Goal: Task Accomplishment & Management: Use online tool/utility

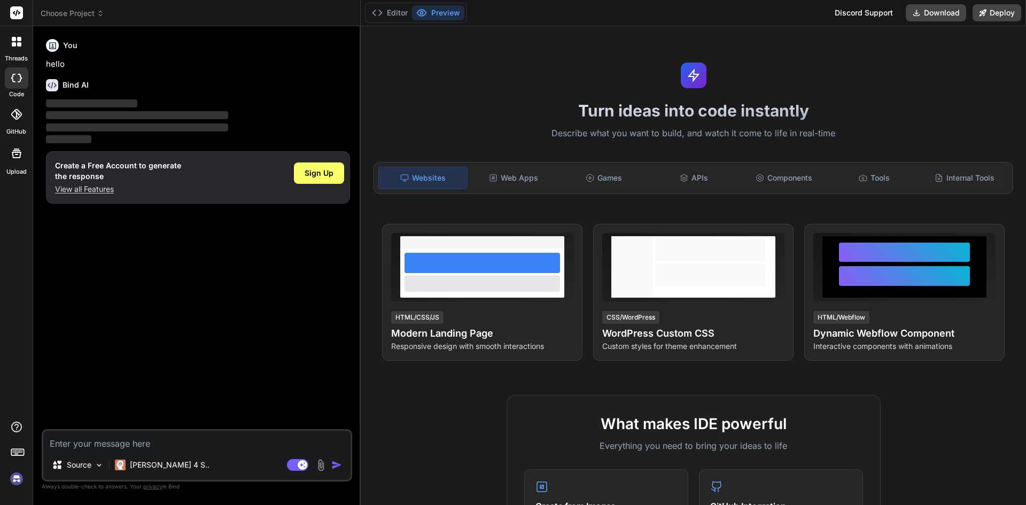
click at [318, 466] on img at bounding box center [321, 465] width 12 height 12
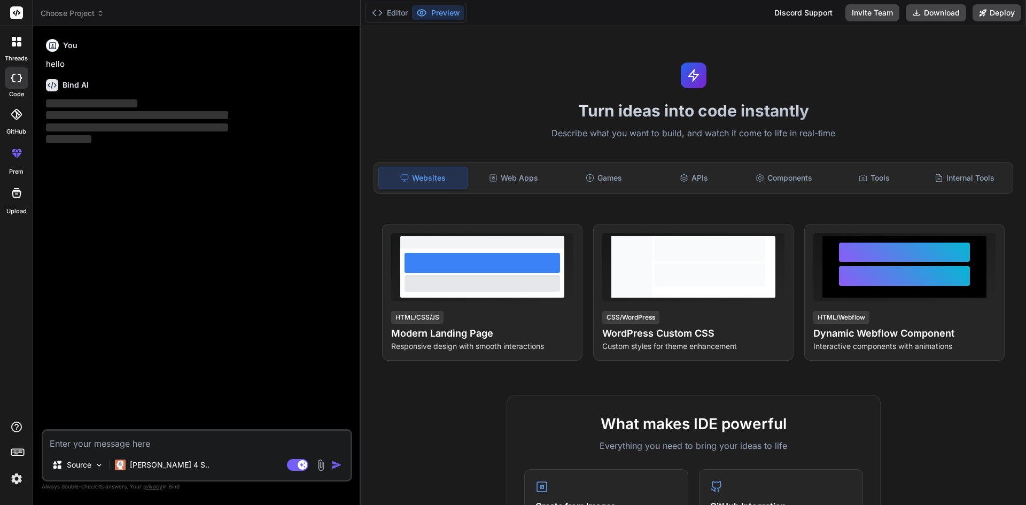
click at [322, 466] on img at bounding box center [321, 465] width 12 height 12
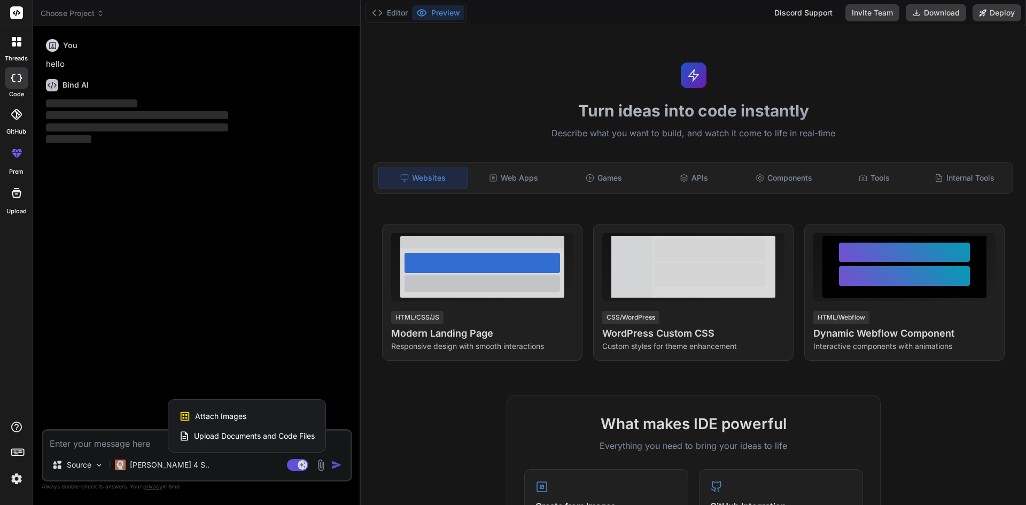
click at [236, 419] on span "Attach Images" at bounding box center [220, 416] width 51 height 11
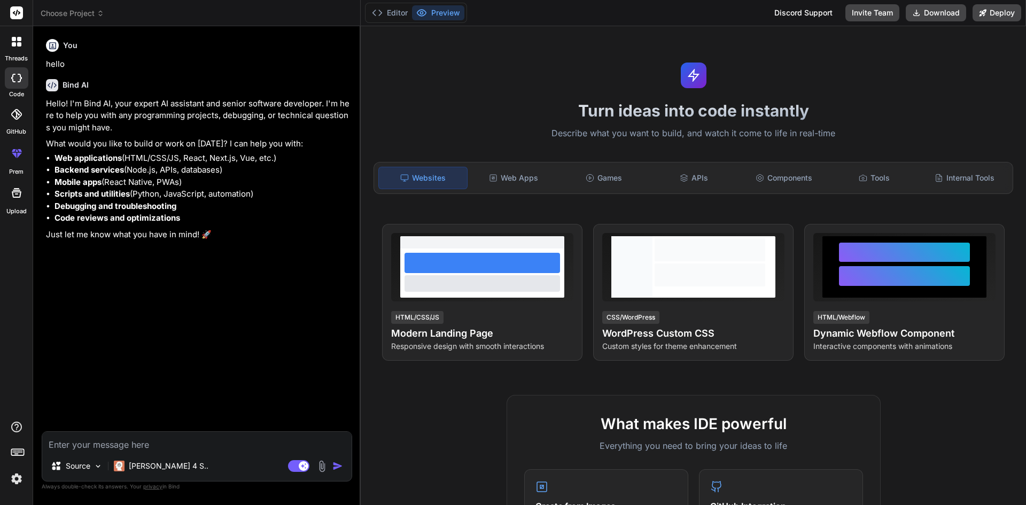
type textarea "x"
type input "C:\fakepath\Screenshot [DATE] 163147.png"
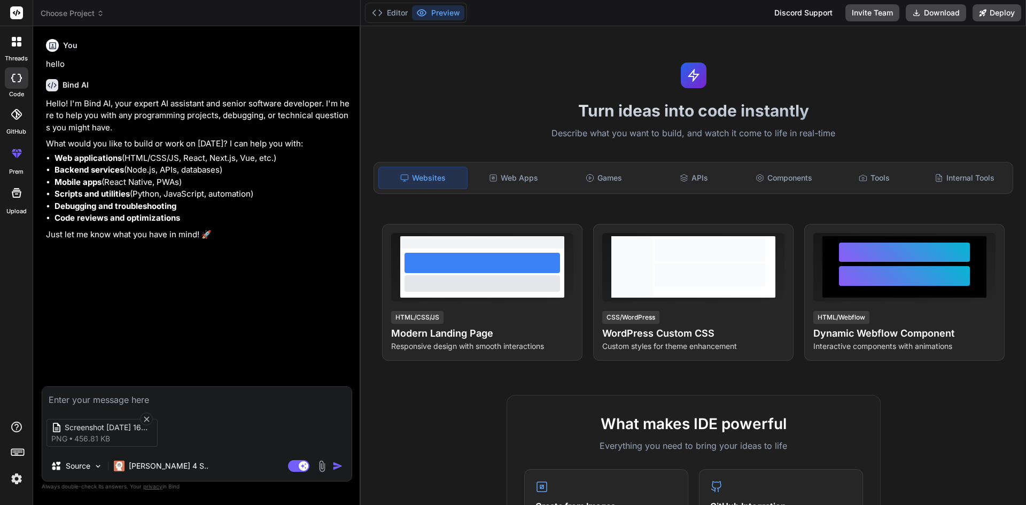
type textarea "x"
click at [101, 397] on textarea at bounding box center [196, 396] width 309 height 19
type textarea "c"
type textarea "x"
type textarea "cr"
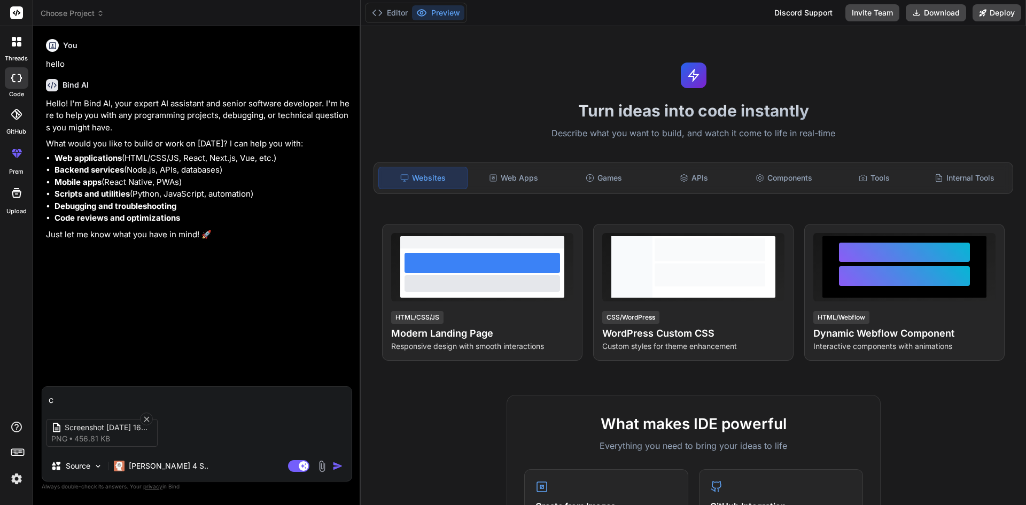
type textarea "x"
type textarea "cre"
type textarea "x"
type textarea "cret"
type textarea "x"
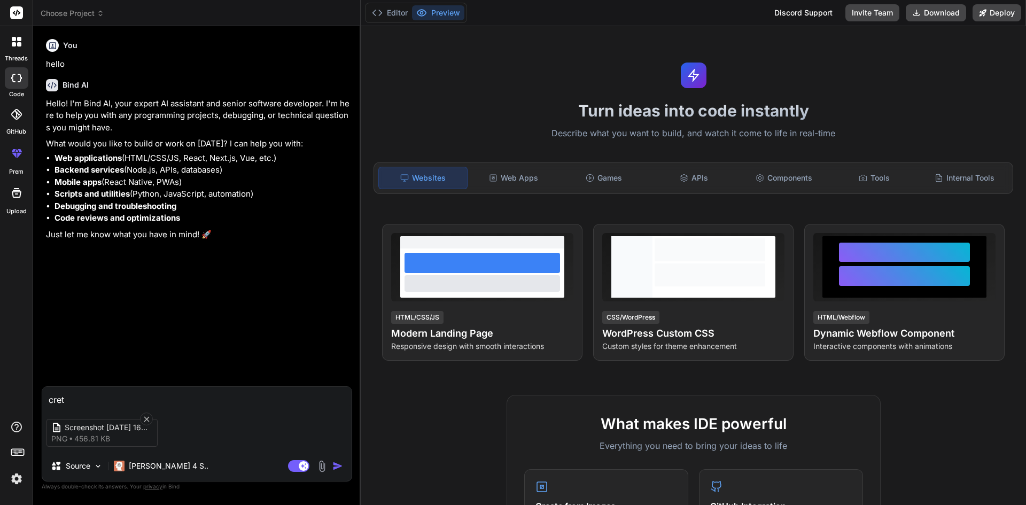
type textarea "crete"
type textarea "x"
type textarea "crete"
type textarea "x"
type textarea "crete ="
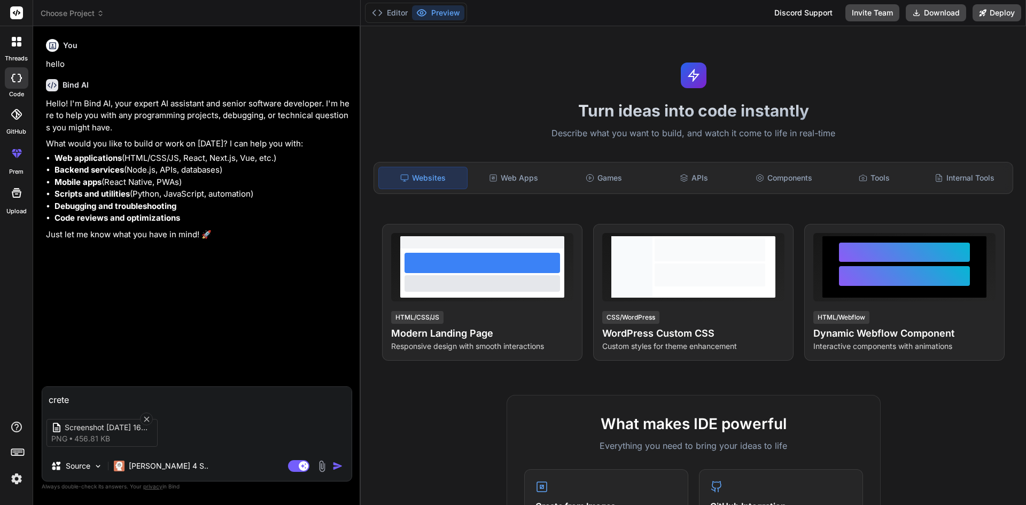
type textarea "x"
type textarea "crete"
type textarea "x"
type textarea "crete"
type textarea "x"
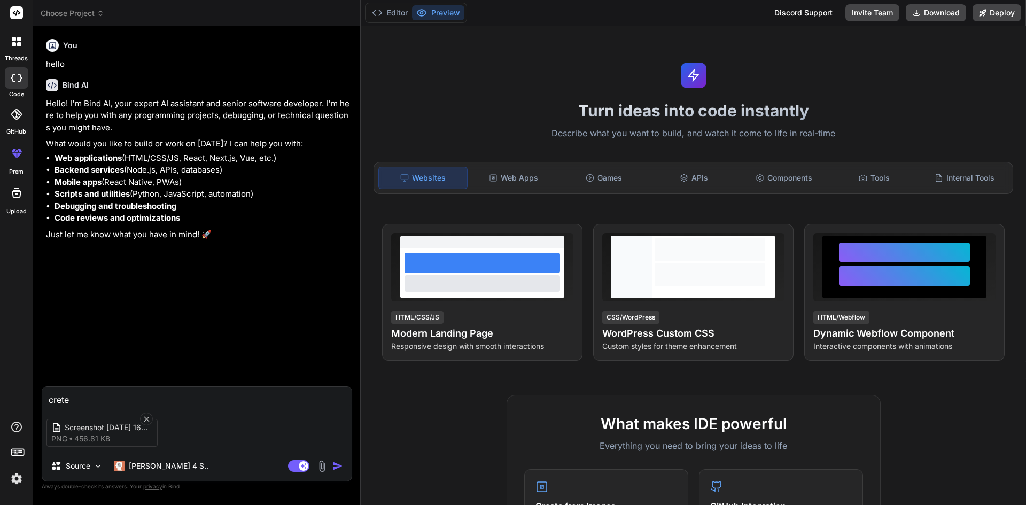
type textarea "cret"
type textarea "x"
type textarea "cre"
type textarea "x"
type textarea "crea"
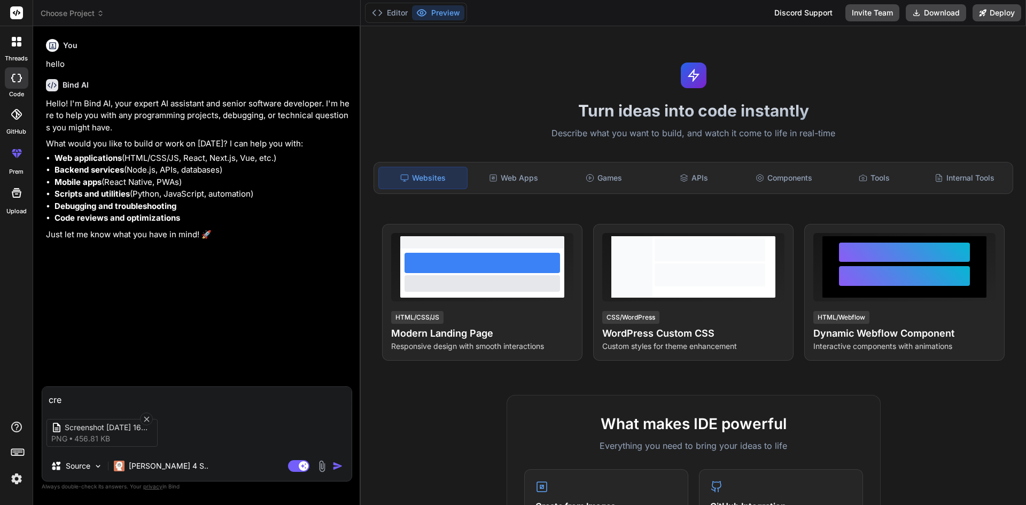
type textarea "x"
type textarea "creat"
type textarea "x"
type textarea "create"
type textarea "x"
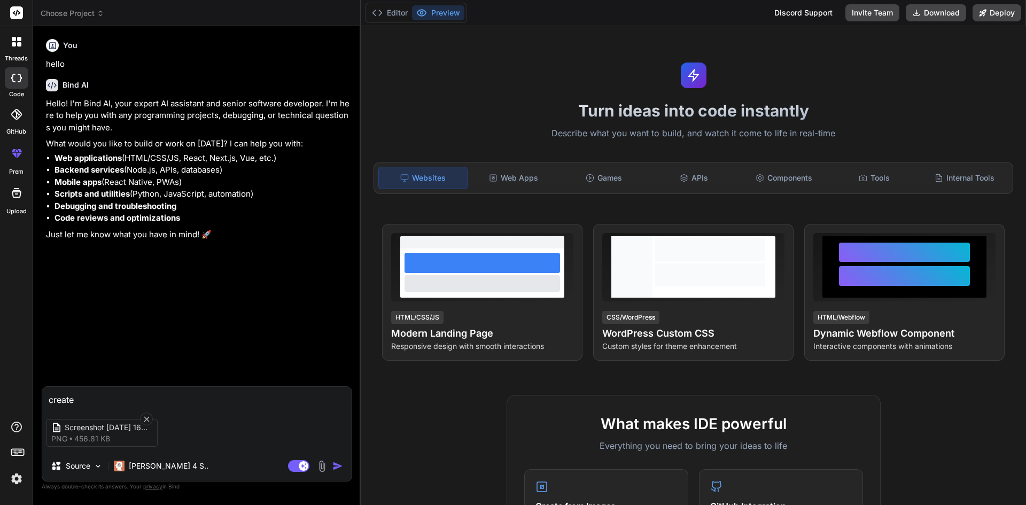
type textarea "create"
type textarea "x"
type textarea "create h"
type textarea "x"
type textarea "create ht"
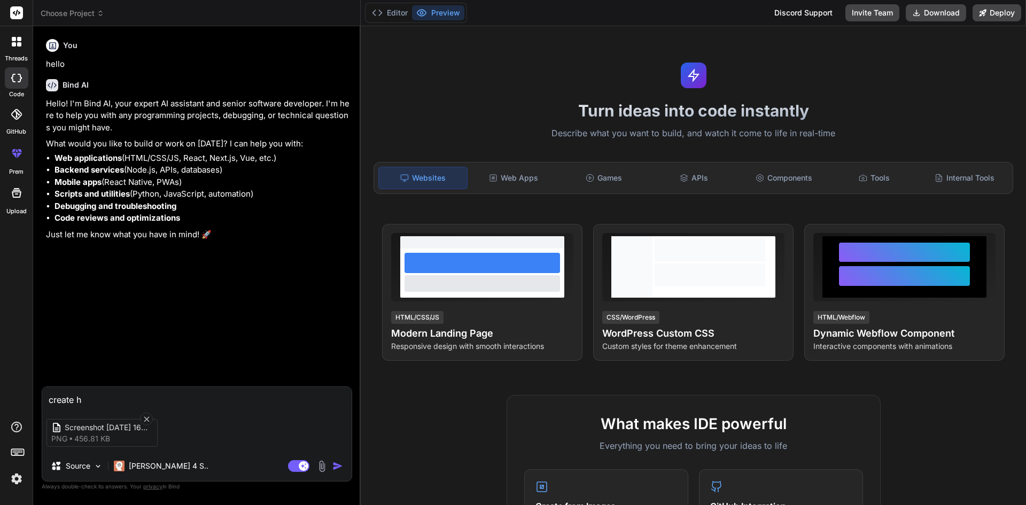
type textarea "x"
type textarea "create htl"
type textarea "x"
type textarea "create ht"
type textarea "x"
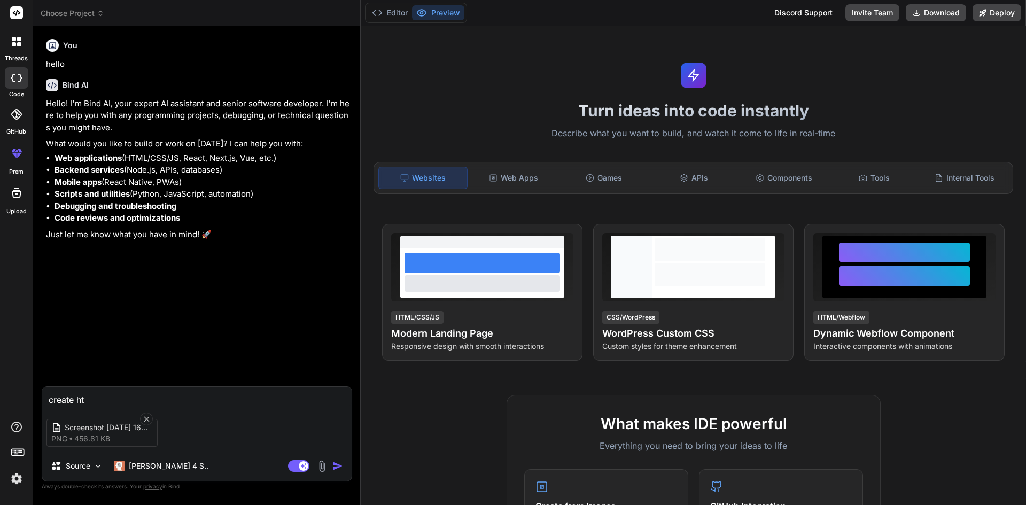
type textarea "create htm"
type textarea "x"
type textarea "create html"
type textarea "x"
type textarea "create htm"
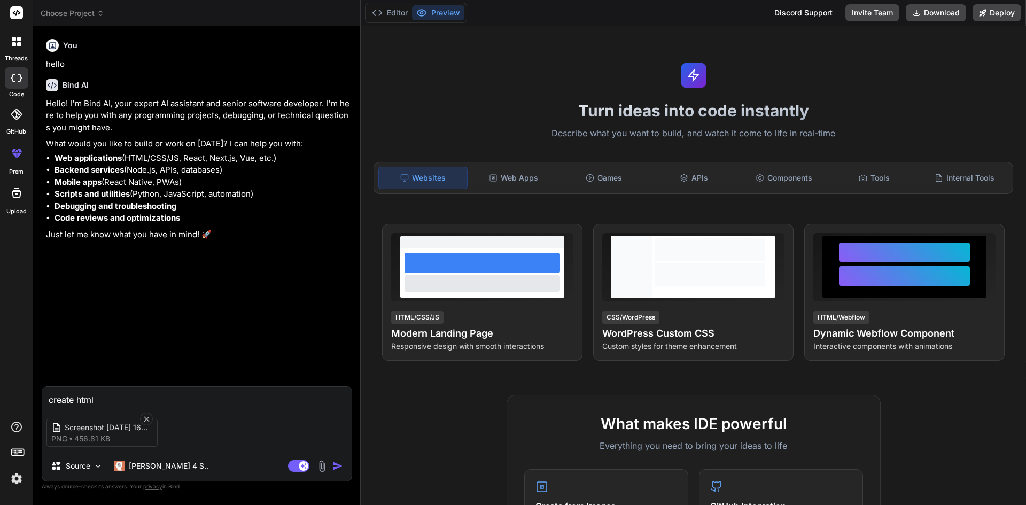
type textarea "x"
type textarea "create ht"
type textarea "x"
type textarea "create h"
type textarea "x"
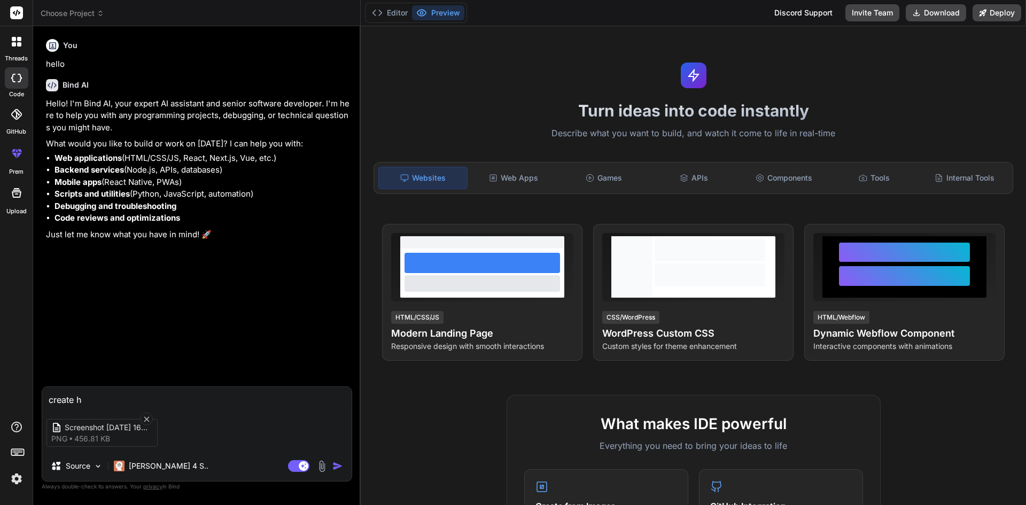
type textarea "create"
type textarea "x"
type textarea "create"
type textarea "x"
type textarea "creat"
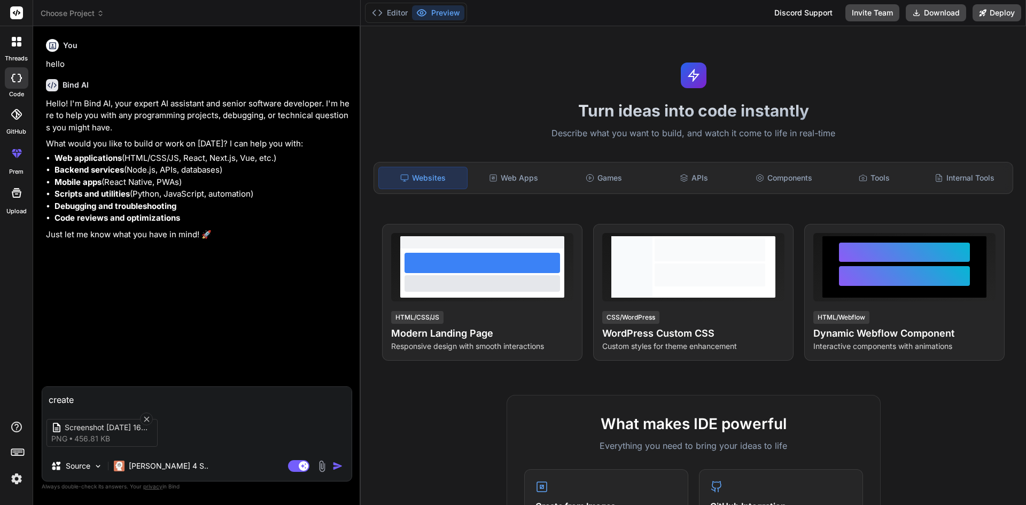
type textarea "x"
type textarea "crea"
type textarea "x"
type textarea "cre"
type textarea "x"
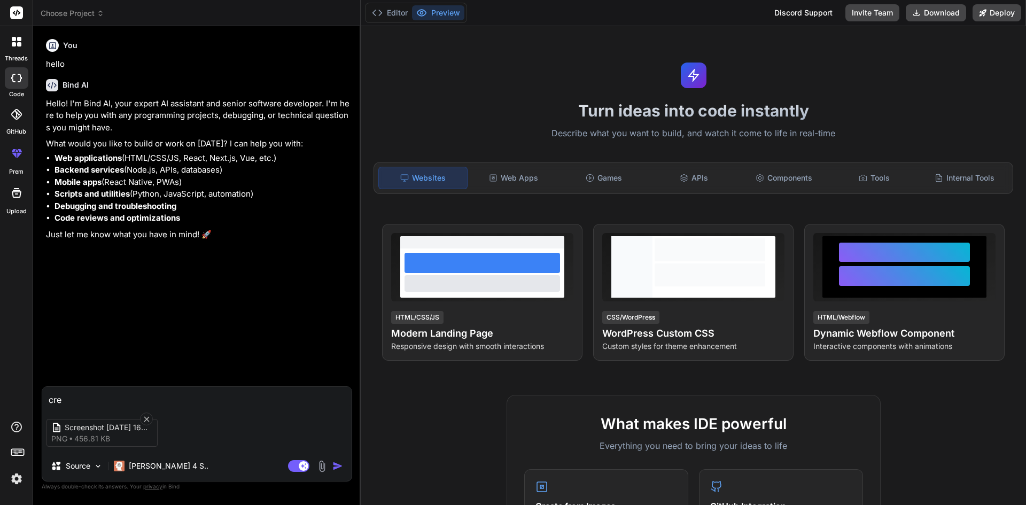
type textarea "cr"
type textarea "x"
type textarea "c"
type textarea "x"
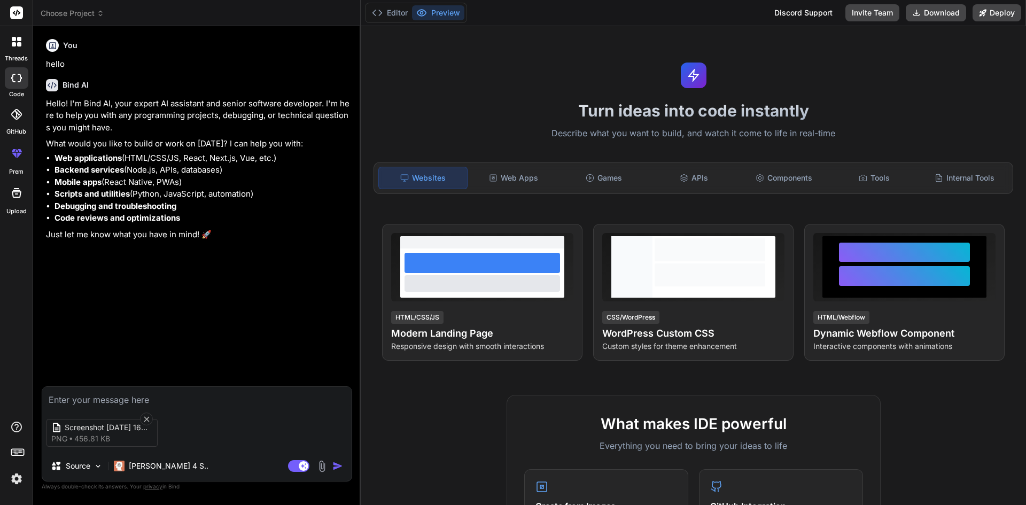
type textarea "d"
type textarea "x"
type textarea "de"
type textarea "x"
type textarea "des"
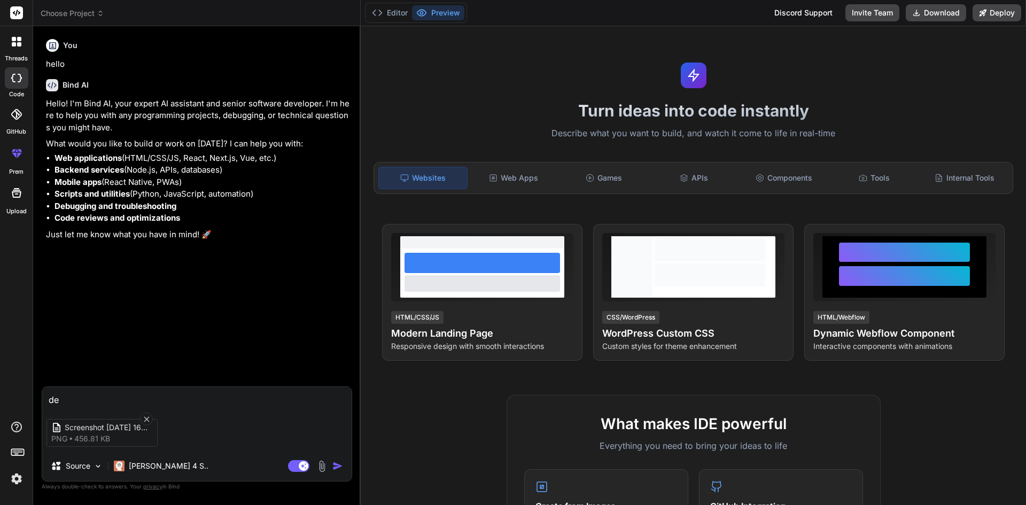
type textarea "x"
type textarea "desi"
type textarea "x"
type textarea "desig"
type textarea "x"
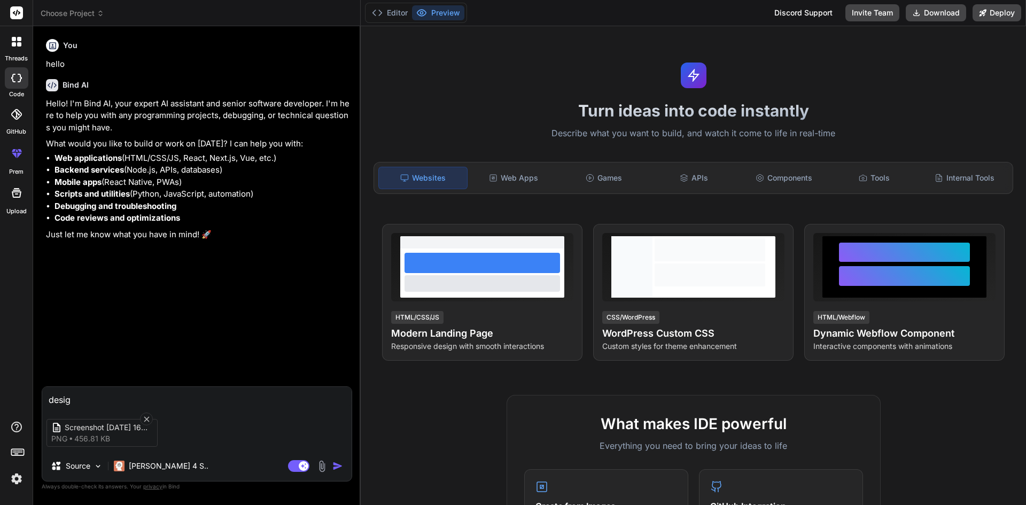
type textarea "design"
type textarea "x"
type textarea "design"
type textarea "x"
type textarea "design t"
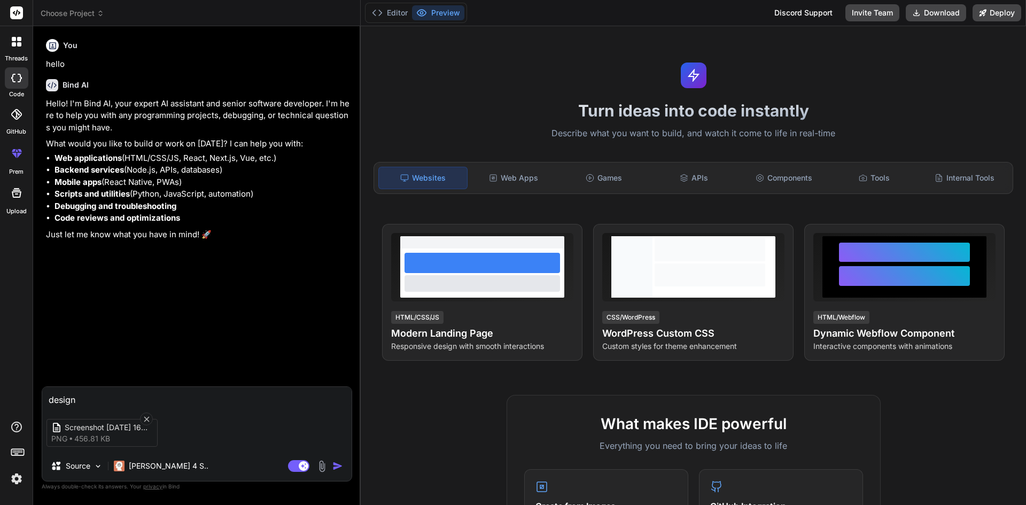
type textarea "x"
type textarea "design th"
type textarea "x"
type textarea "design the"
type textarea "x"
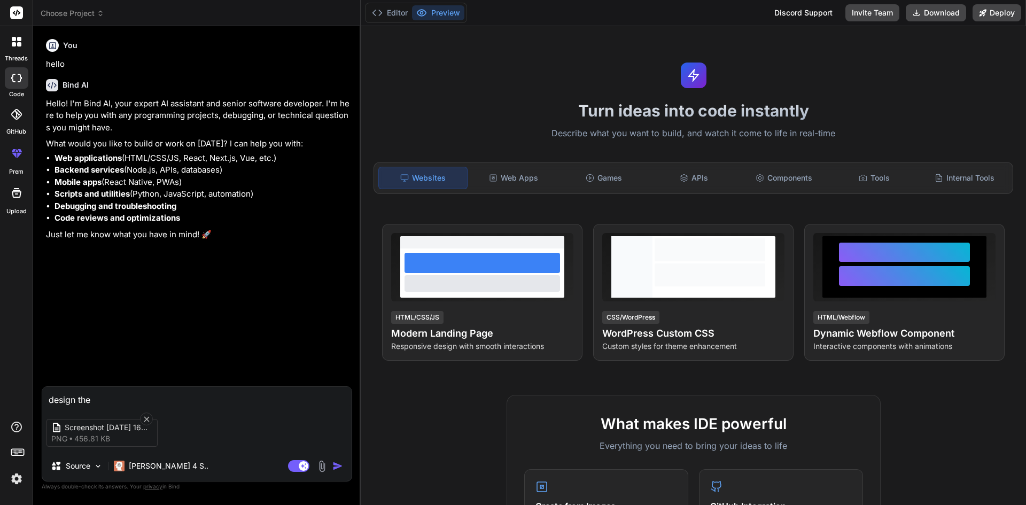
type textarea "design the"
type textarea "x"
type textarea "design the p"
type textarea "x"
type textarea "design the pa"
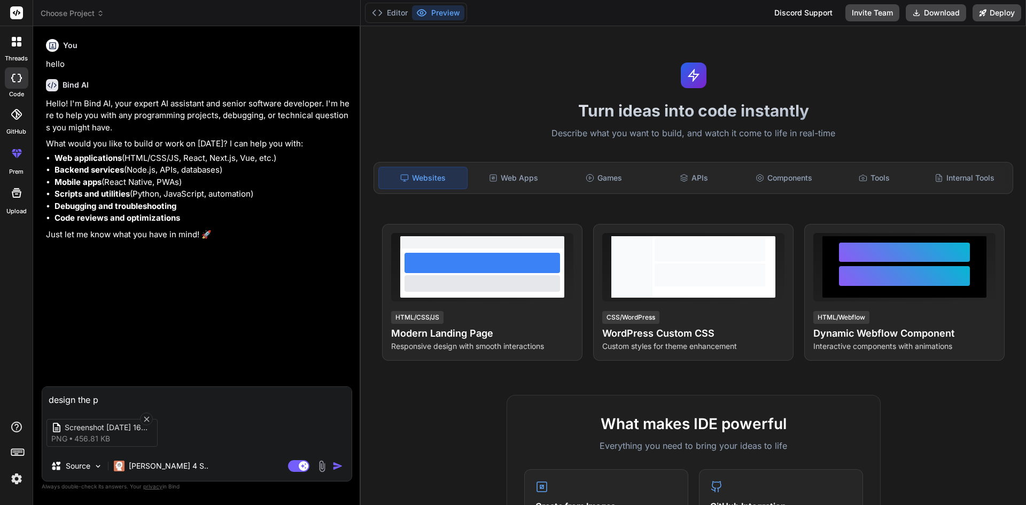
type textarea "x"
type textarea "design the pag"
type textarea "x"
type textarea "design the page"
type textarea "x"
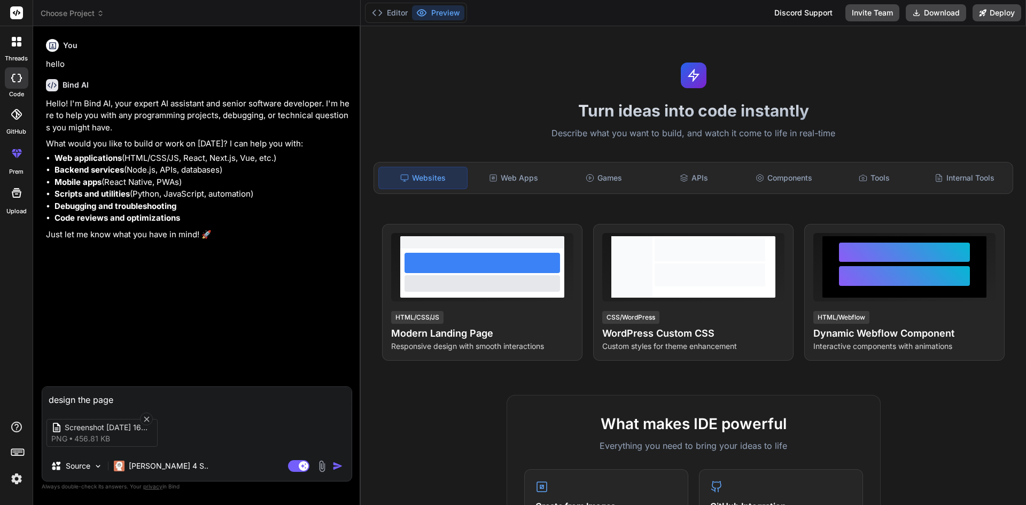
type textarea "design the page"
type textarea "x"
type textarea "design the page h"
type textarea "x"
type textarea "design the page ht"
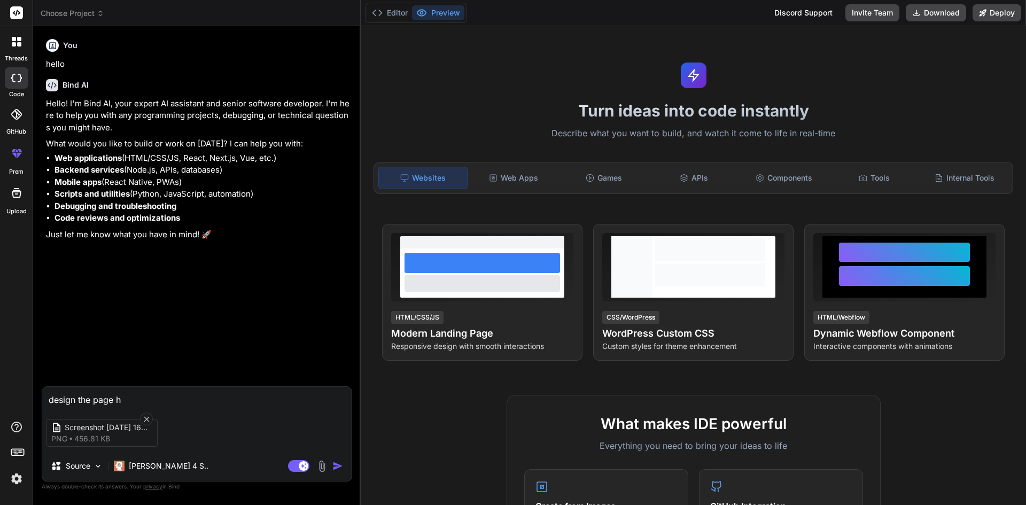
type textarea "x"
type textarea "design the page htm"
type textarea "x"
type textarea "design the page html"
type textarea "x"
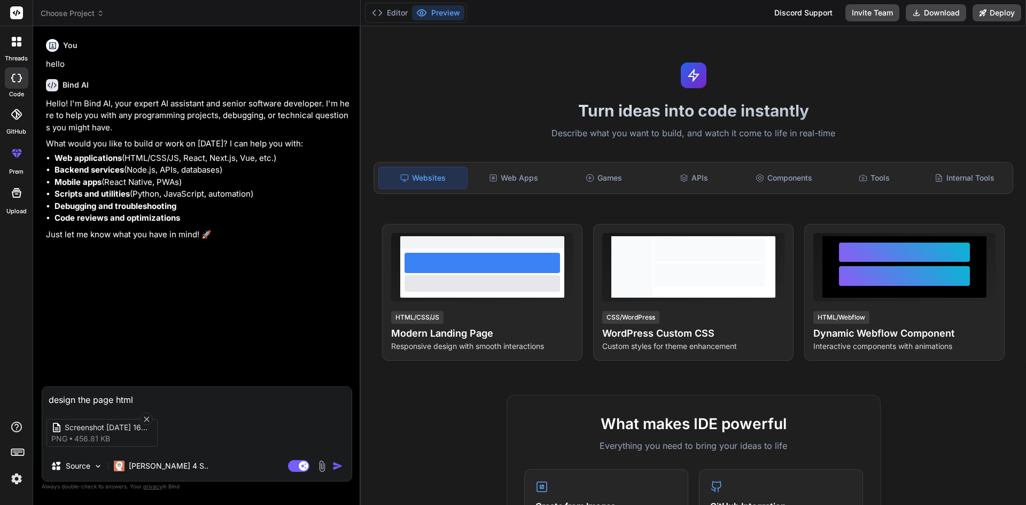
type textarea "design the page html"
type textarea "x"
type textarea "design the page html a"
type textarea "x"
type textarea "design the page html an"
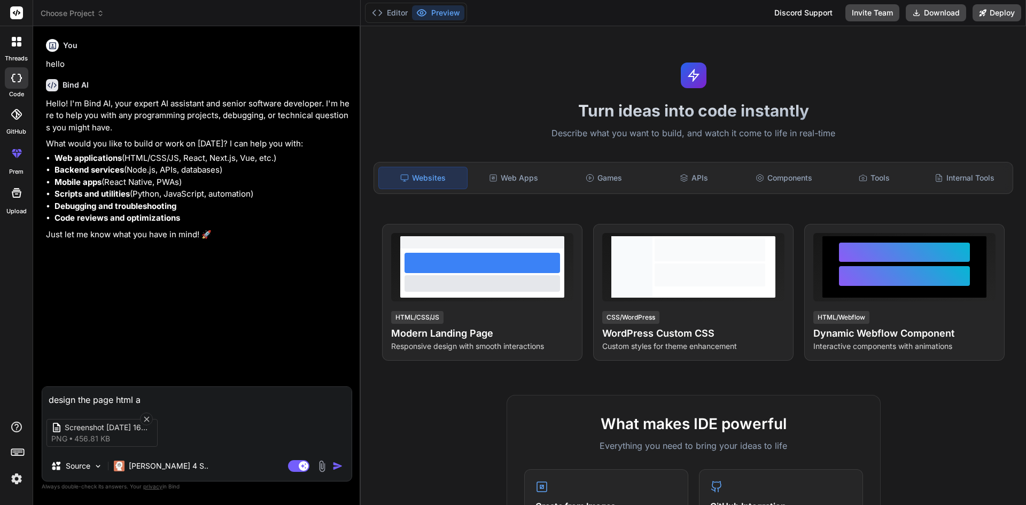
type textarea "x"
type textarea "design the page html and"
type textarea "x"
type textarea "design the page html and"
type textarea "x"
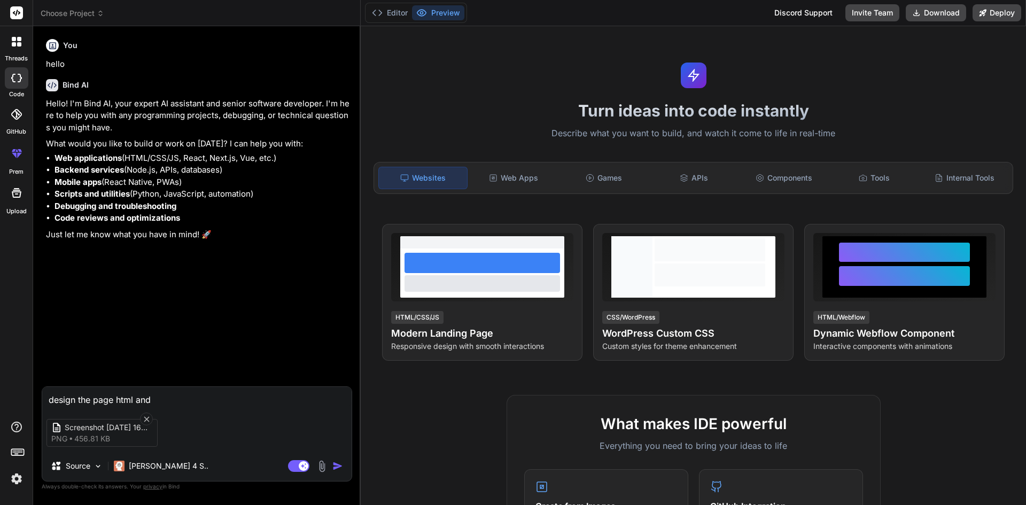
type textarea "design the page html and U"
type textarea "x"
type textarea "design the page html and UC"
type textarea "x"
type textarea "design the page html and UCC"
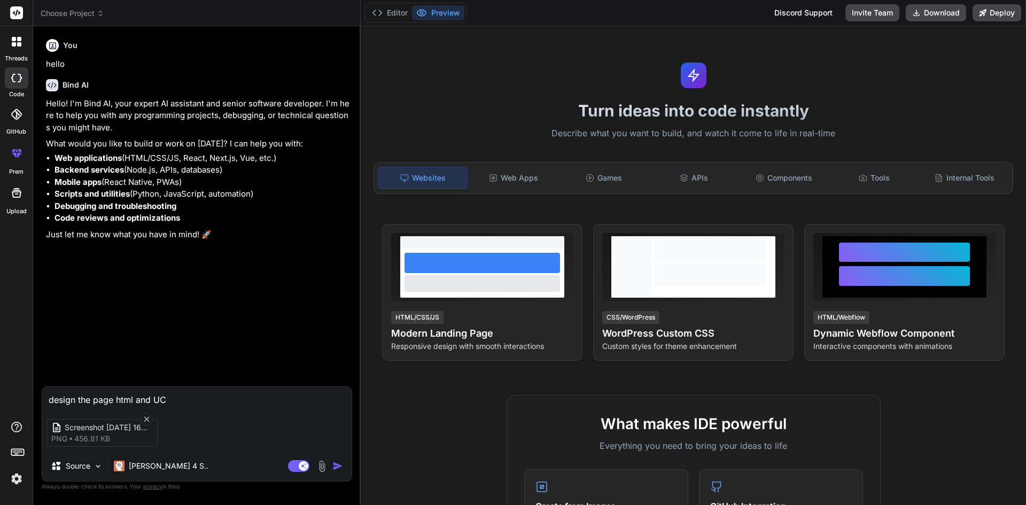
type textarea "x"
type textarea "design the page html and UC"
type textarea "x"
type textarea "design the page html and U"
type textarea "x"
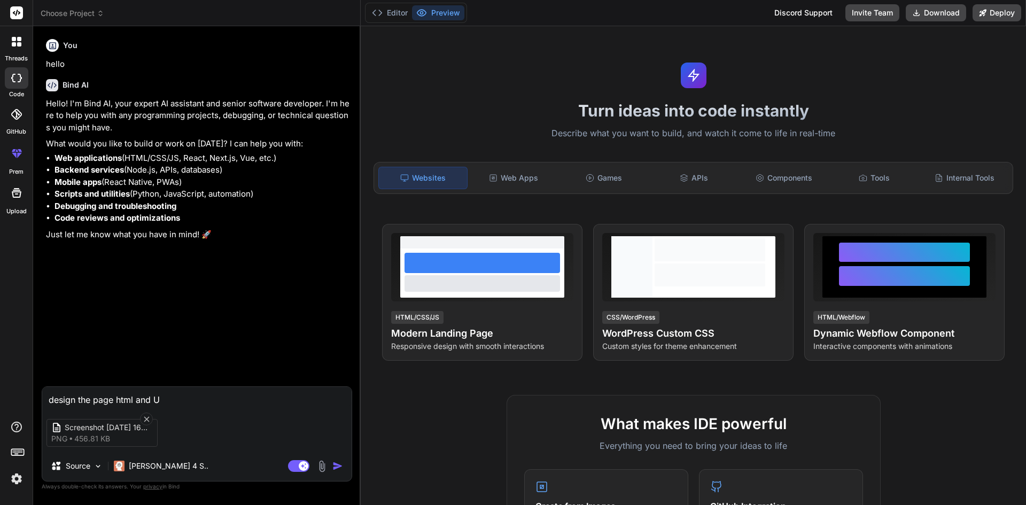
type textarea "design the page html and"
type textarea "x"
type textarea "design the page html and c"
type textarea "x"
type textarea "design the page html and cc"
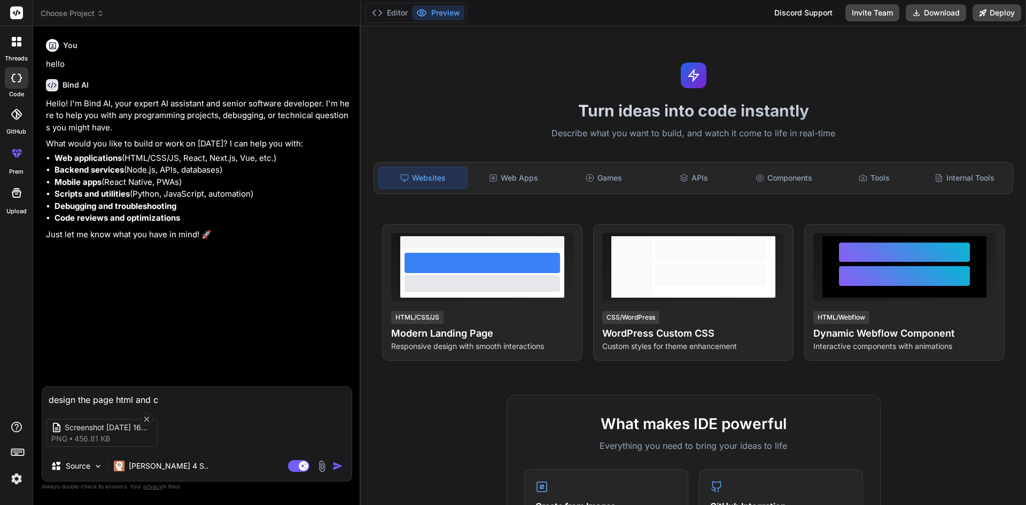
type textarea "x"
type textarea "design the page html and c"
type textarea "x"
type textarea "design the page html and cs"
type textarea "x"
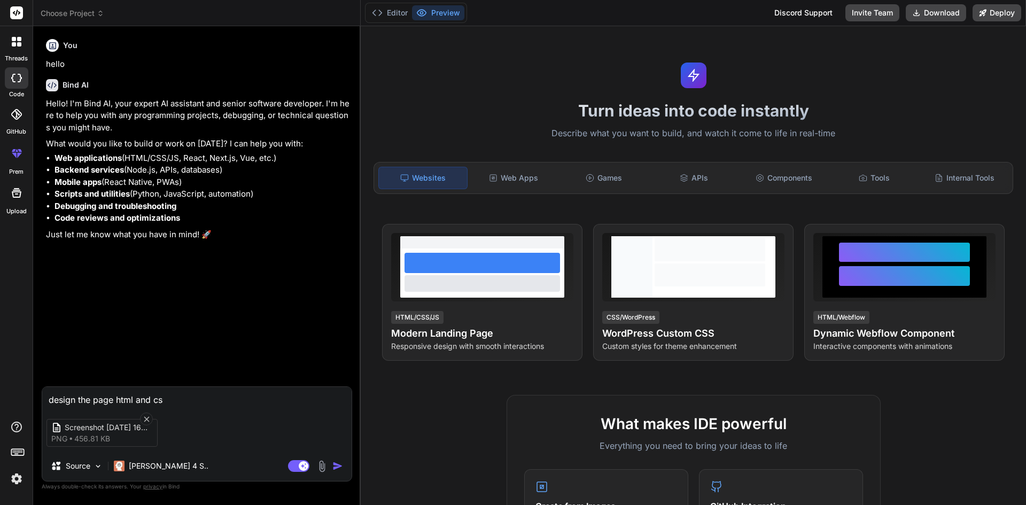
type textarea "design the page html and css"
type textarea "x"
drag, startPoint x: 75, startPoint y: 398, endPoint x: 0, endPoint y: 390, distance: 75.2
click at [0, 390] on div "threads code GitHub prem Upload Choose Project Created with Pixso. Bind AI Web …" at bounding box center [513, 252] width 1026 height 505
type textarea "c the page html and css"
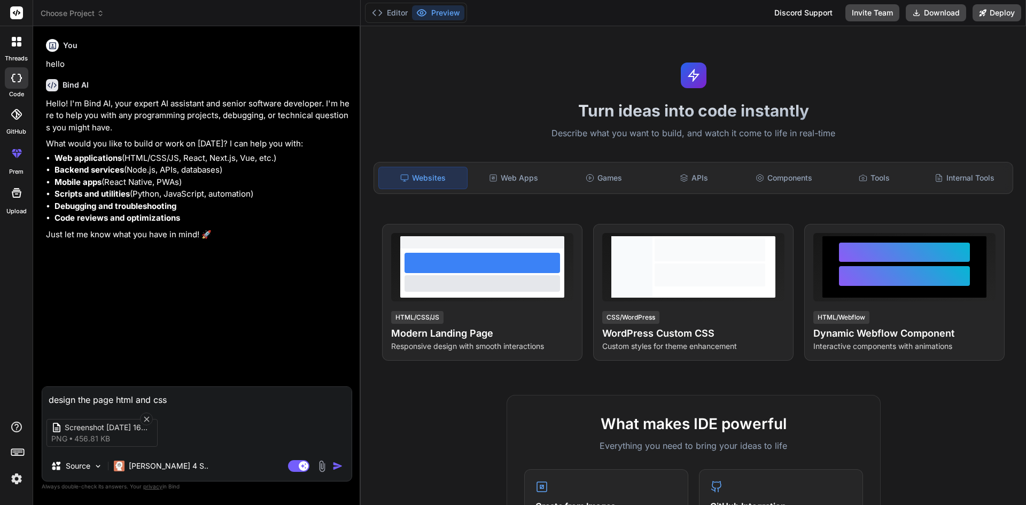
type textarea "x"
type textarea "cr the page html and css"
type textarea "x"
type textarea "cre the page html and css"
type textarea "x"
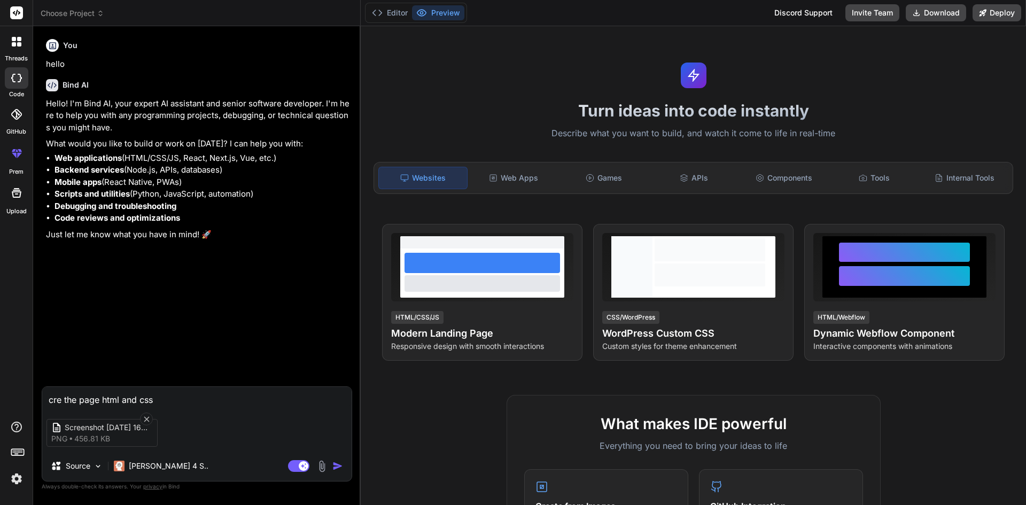
type textarea "crea the page html and css"
type textarea "x"
type textarea "creat the page html and css"
type textarea "x"
type textarea "create the page html and css"
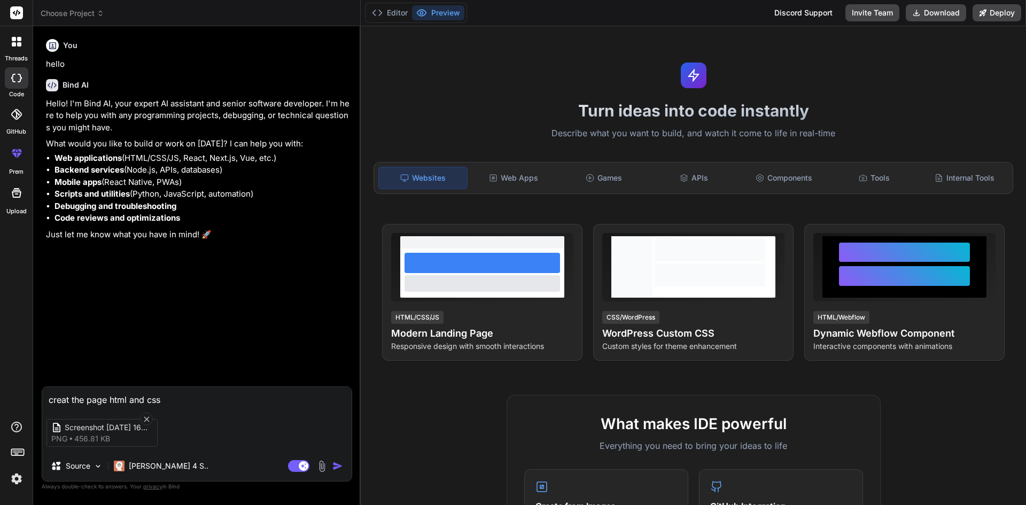
type textarea "x"
type textarea "create the page html and css"
type textarea "x"
type textarea "create U the page html and css"
type textarea "x"
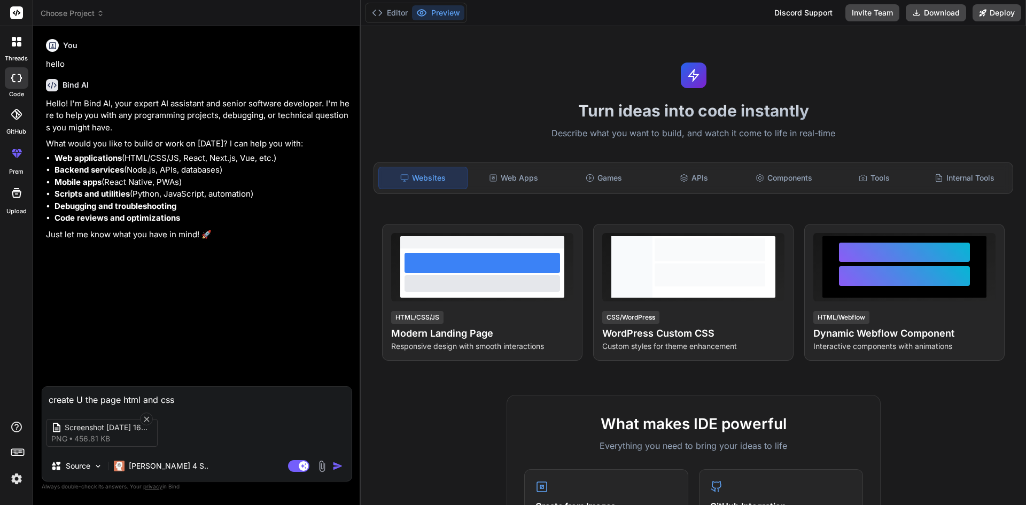
type textarea "create UI the page html and css"
type textarea "x"
drag, startPoint x: 95, startPoint y: 397, endPoint x: 121, endPoint y: 399, distance: 26.3
click at [121, 399] on textarea "create UI the page html and css" at bounding box center [196, 396] width 309 height 19
type textarea "create UI th html and css"
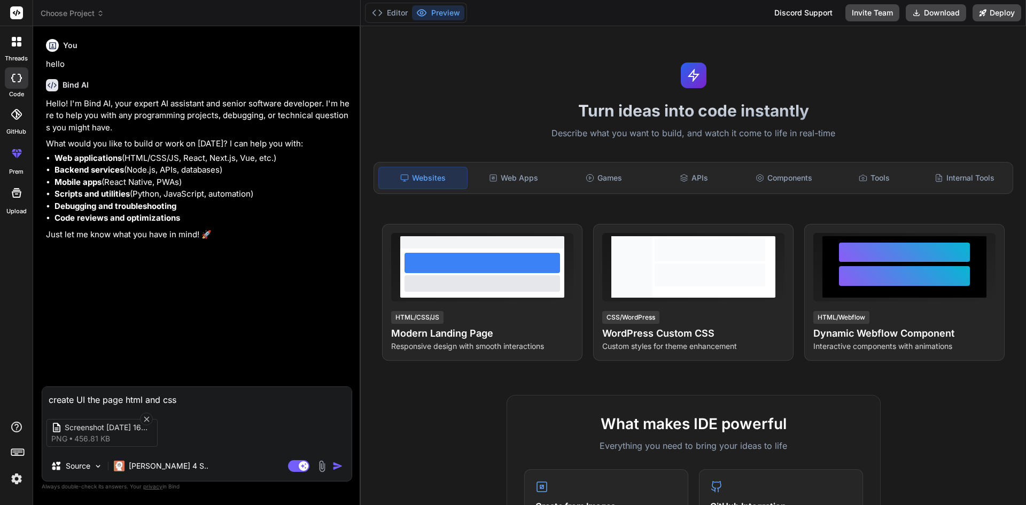
type textarea "x"
type textarea "create UI t html and css"
type textarea "x"
type textarea "create UI html and css"
type textarea "x"
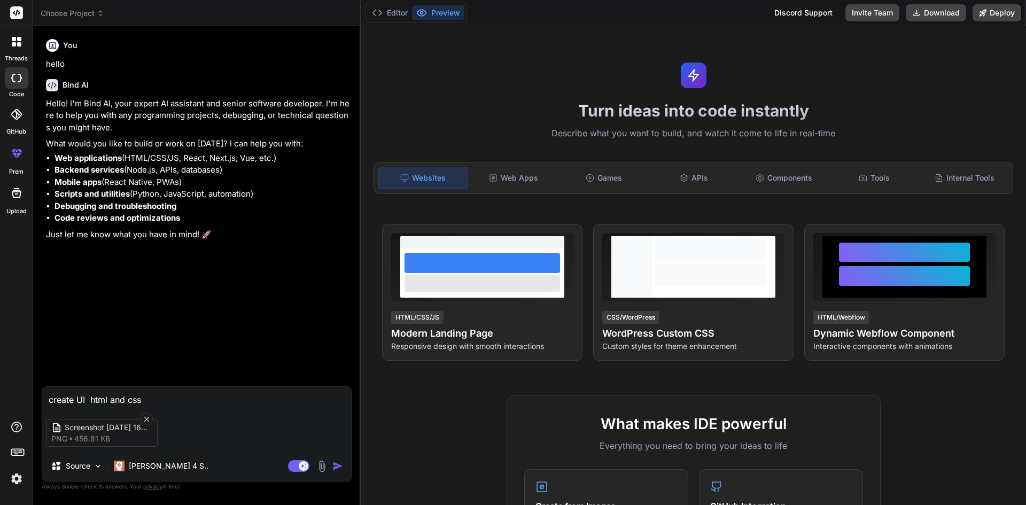
type textarea "create UI html and css"
click at [336, 466] on img "button" at bounding box center [337, 466] width 11 height 11
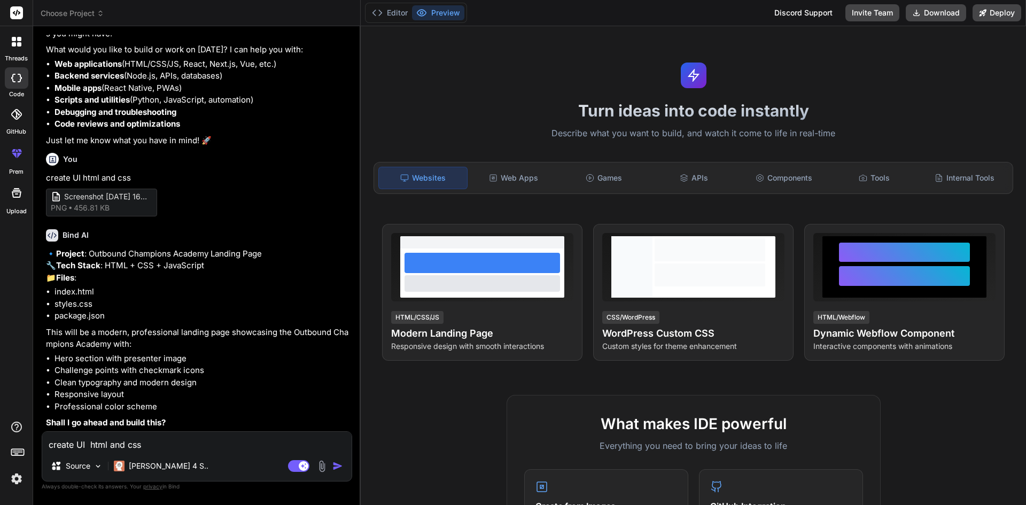
scroll to position [107, 0]
type textarea "x"
click at [67, 305] on li "styles.css" at bounding box center [203, 304] width 296 height 12
click at [64, 274] on strong "Files" at bounding box center [65, 278] width 18 height 10
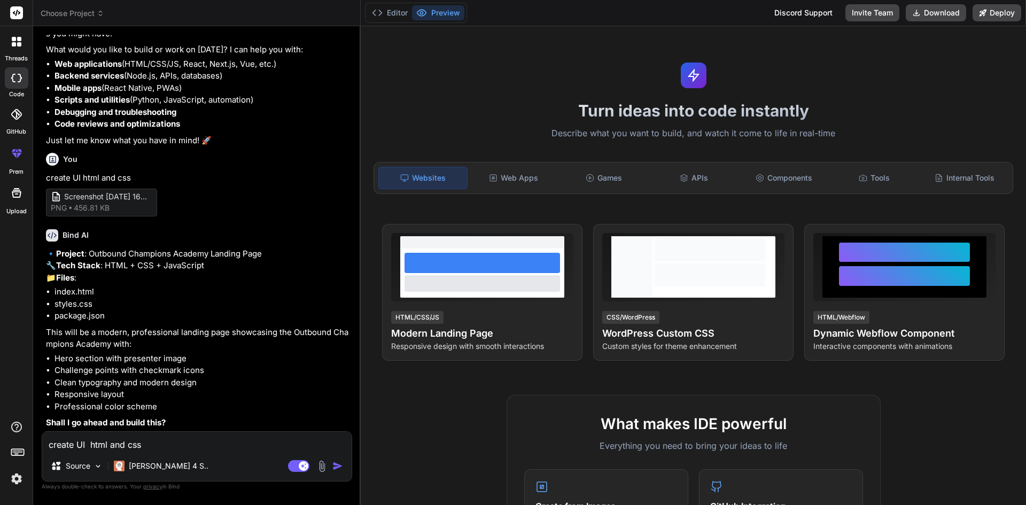
click at [100, 260] on strong "Tech Stack" at bounding box center [78, 265] width 44 height 10
click at [15, 9] on rect at bounding box center [16, 12] width 13 height 13
click at [149, 444] on textarea "create UI html and css" at bounding box center [196, 441] width 309 height 19
type textarea "c"
type textarea "x"
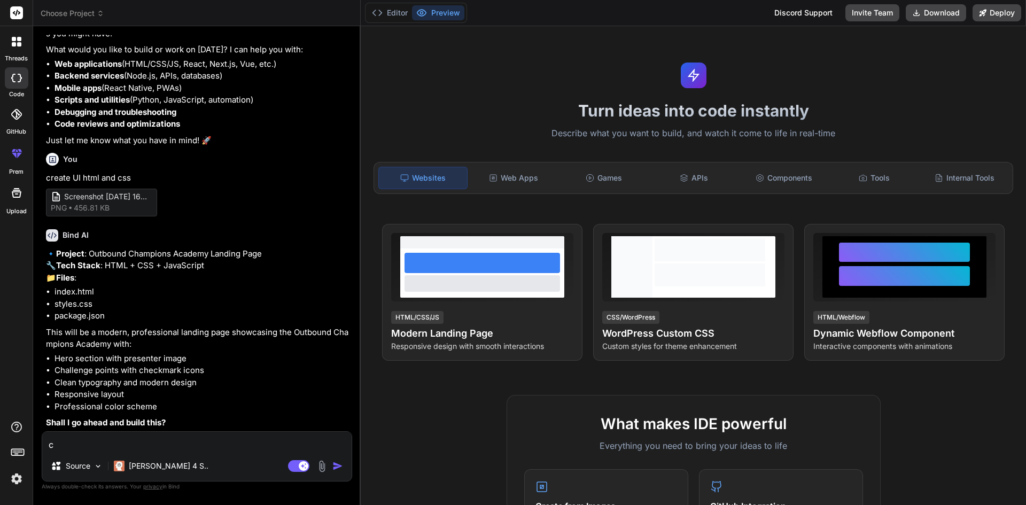
type textarea "cr"
type textarea "x"
type textarea "cre"
type textarea "x"
type textarea "crea"
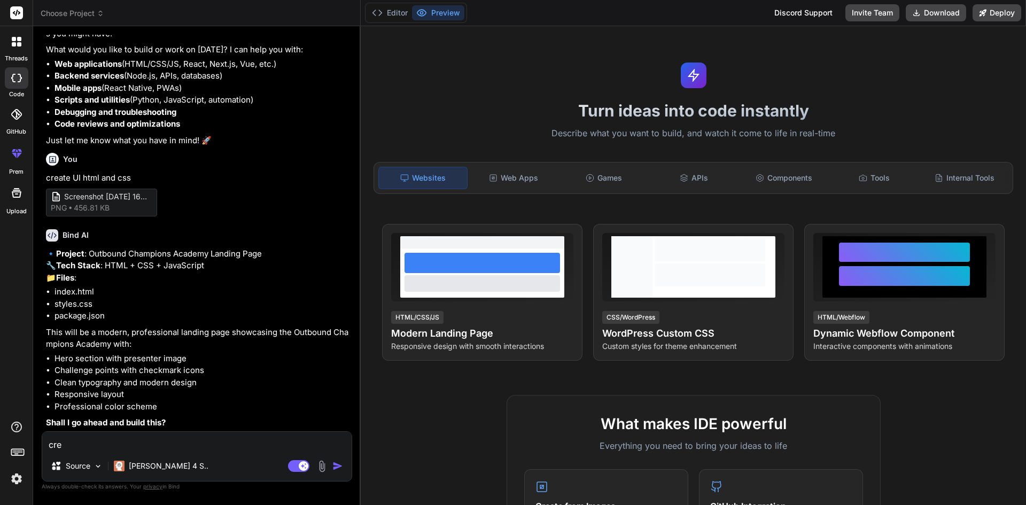
type textarea "x"
type textarea "creat"
type textarea "x"
type textarea "create"
type textarea "x"
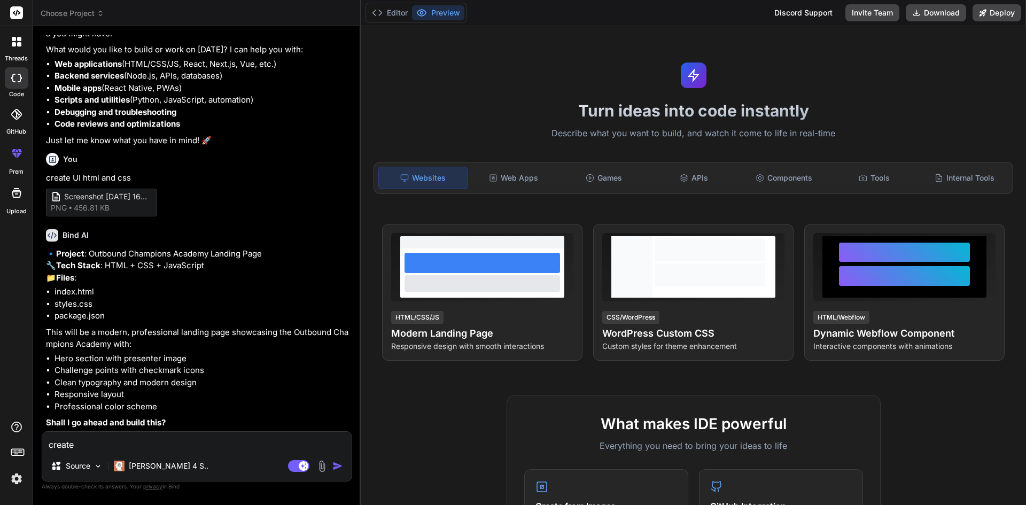
type textarea "create"
type textarea "x"
type textarea "create h"
type textarea "x"
type textarea "create ht"
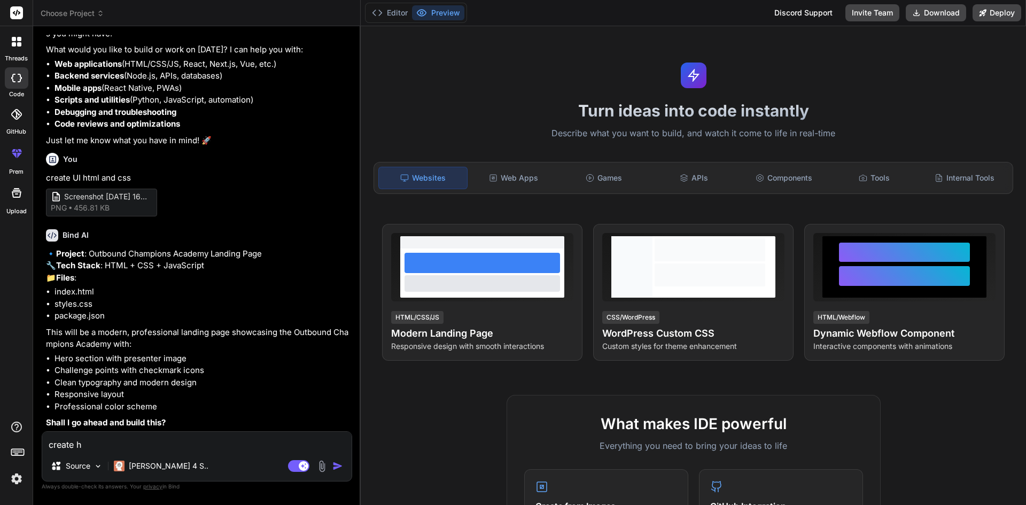
type textarea "x"
type textarea "create htm"
type textarea "x"
type textarea "create html"
type textarea "x"
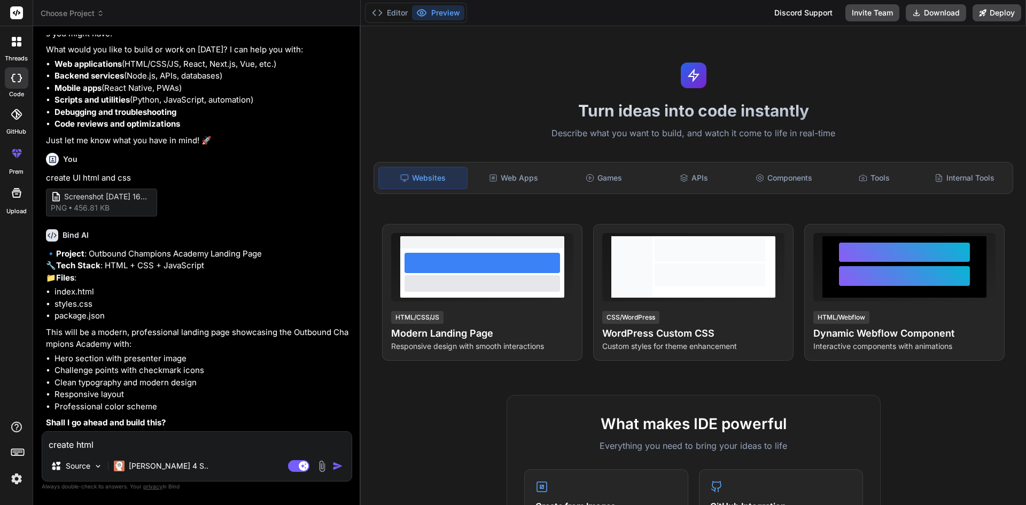
type textarea "create html"
click at [323, 466] on img at bounding box center [322, 466] width 12 height 12
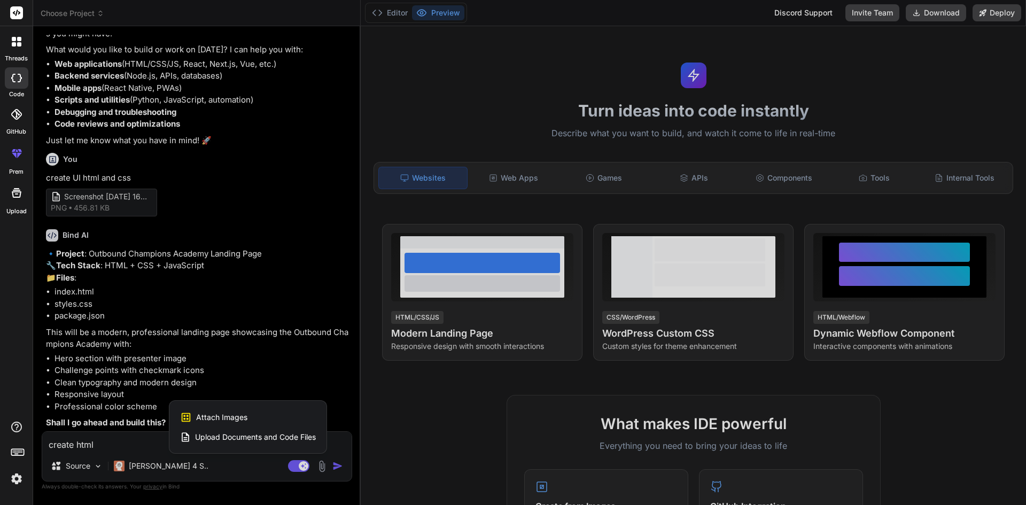
click at [256, 419] on div "Attach Images Image attachments are only supported in Claude and Gemini models." at bounding box center [248, 417] width 136 height 20
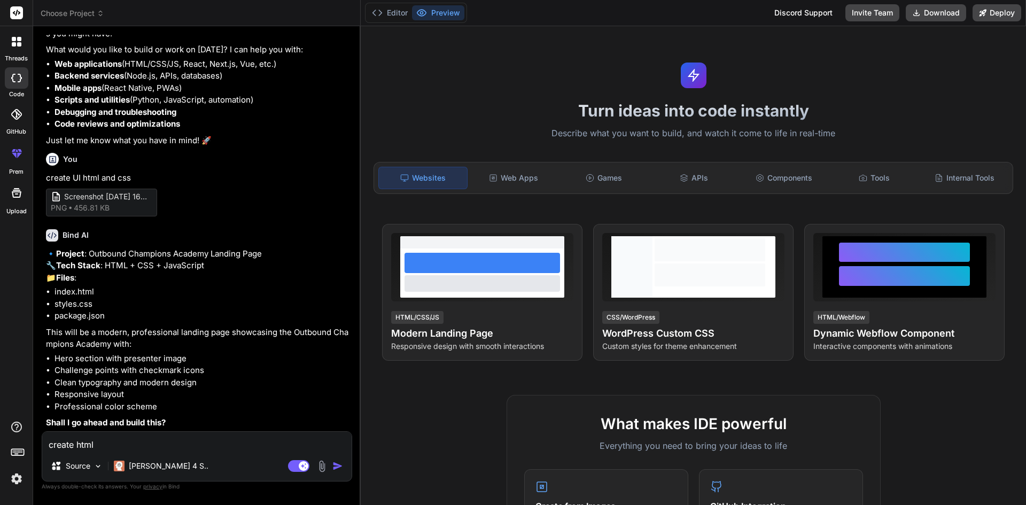
click at [336, 467] on img "button" at bounding box center [337, 466] width 11 height 11
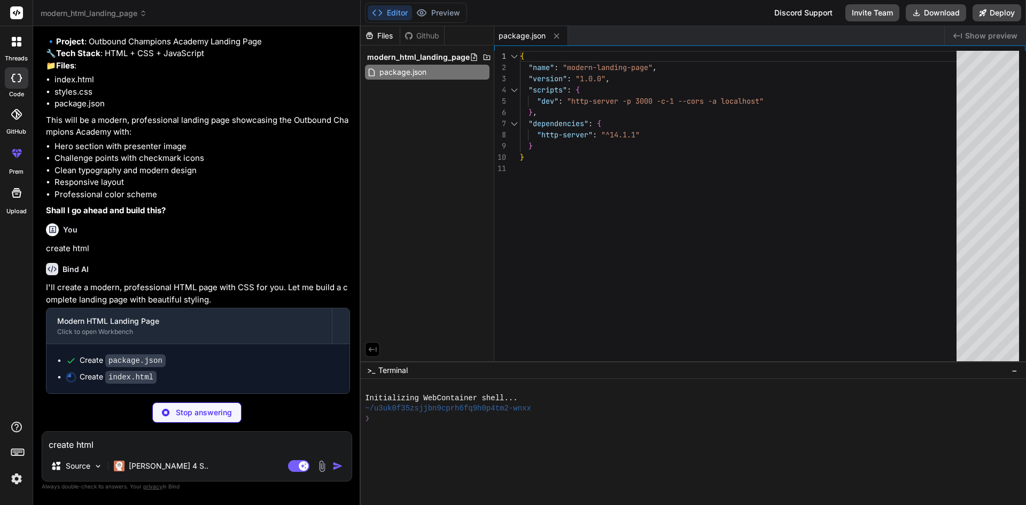
scroll to position [330, 0]
type textarea "x"
type textarea "<p>&copy; 2024 ModernApp. All rights reserved.</p> </div> </div> </footer> <scr…"
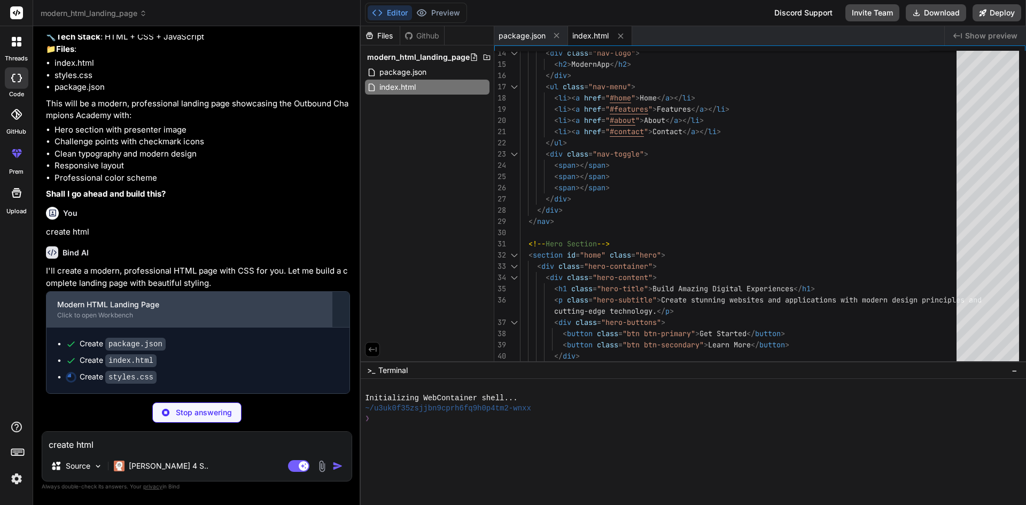
scroll to position [347, 0]
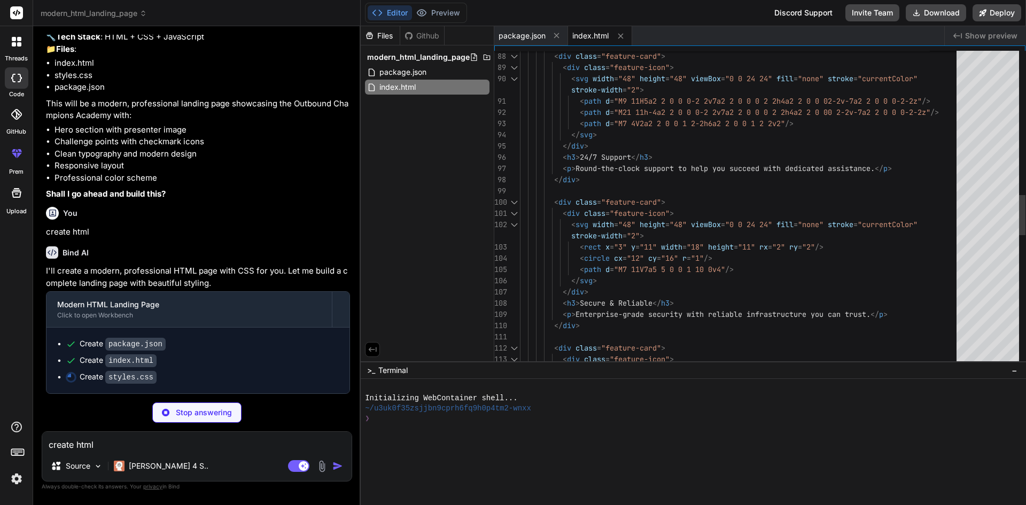
type textarea "x"
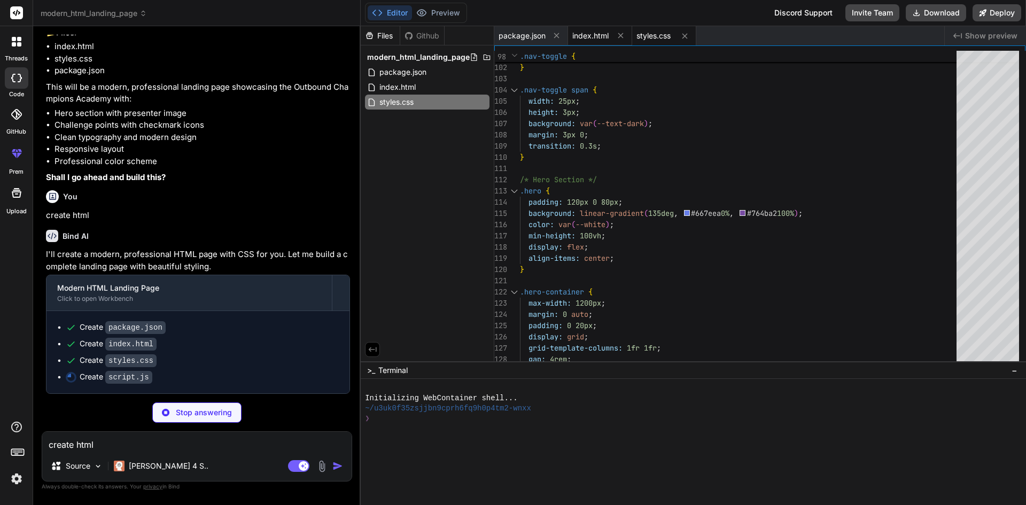
type textarea "x"
click at [578, 42] on div "index.html" at bounding box center [600, 35] width 64 height 19
type textarea "<p>&copy; 2024 ModernApp. All rights reserved.</p> </div> </div> </footer> <scr…"
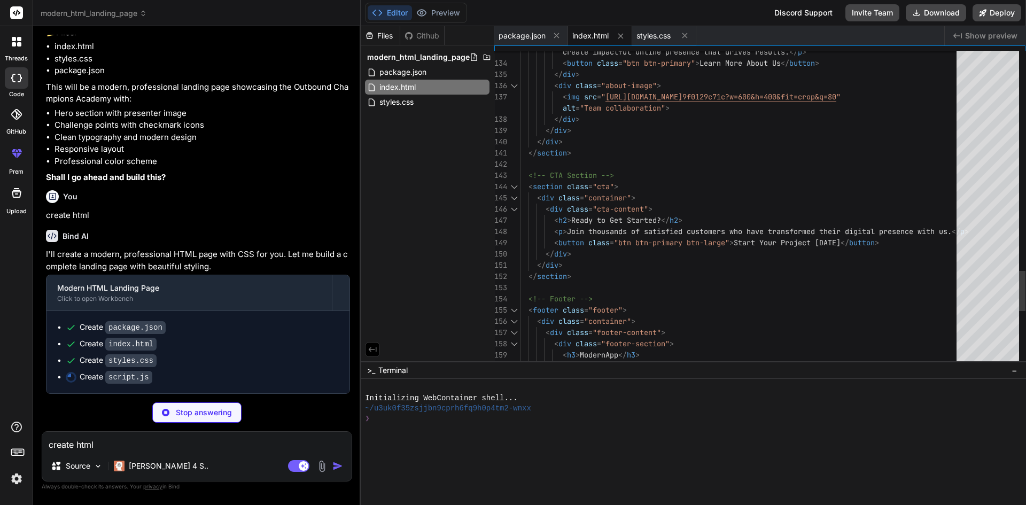
type textarea "x"
type textarea "} } `; document.head.appendChild(rippleStyle);"
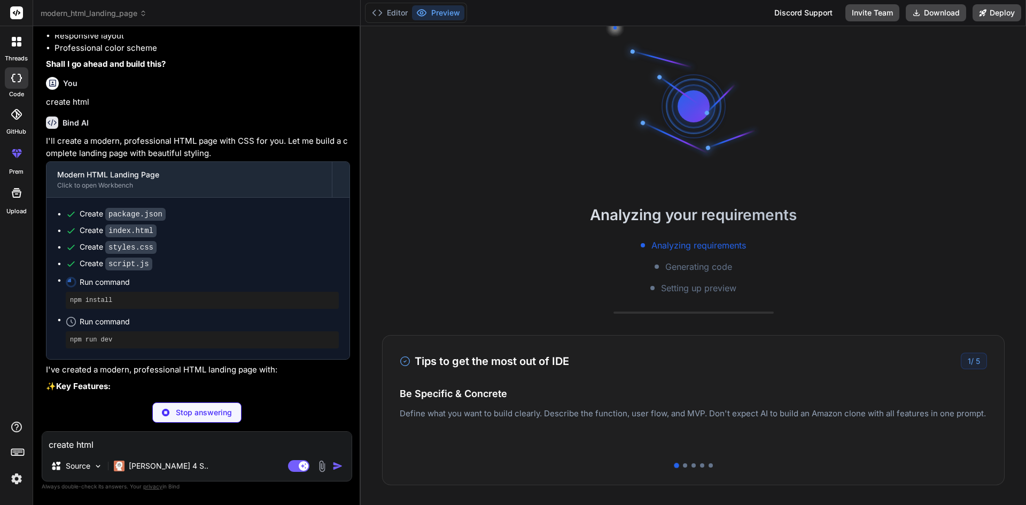
scroll to position [454, 0]
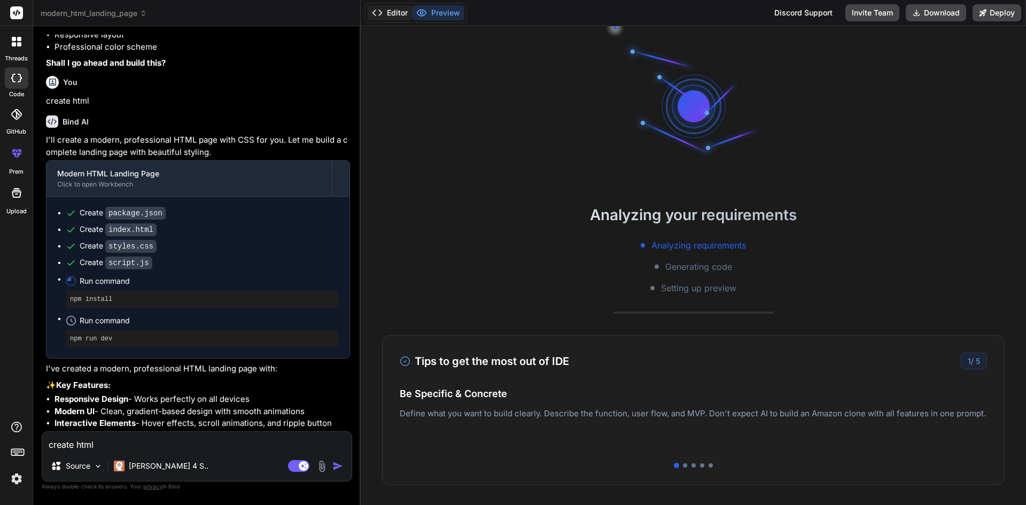
click at [393, 13] on button "Editor" at bounding box center [390, 12] width 44 height 15
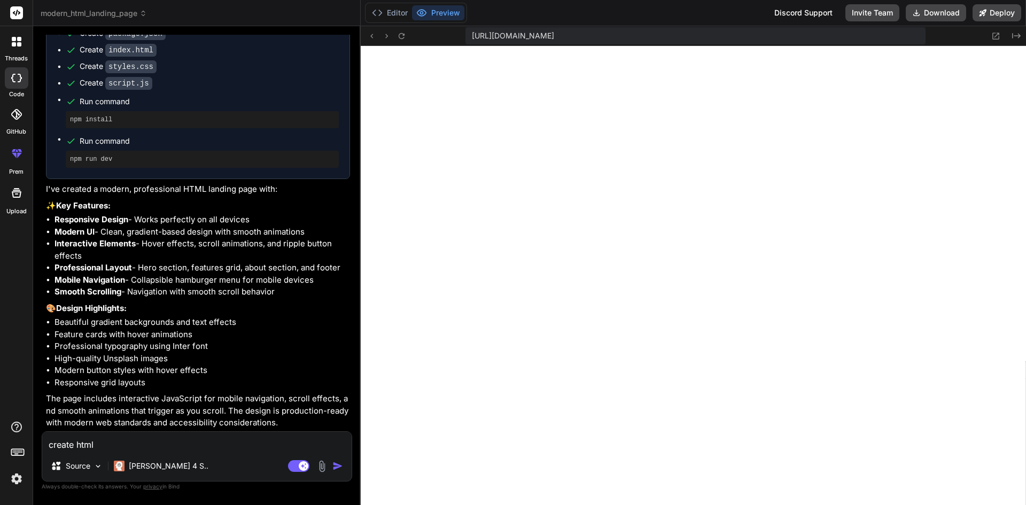
scroll to position [657, 0]
click at [320, 469] on img at bounding box center [322, 466] width 12 height 12
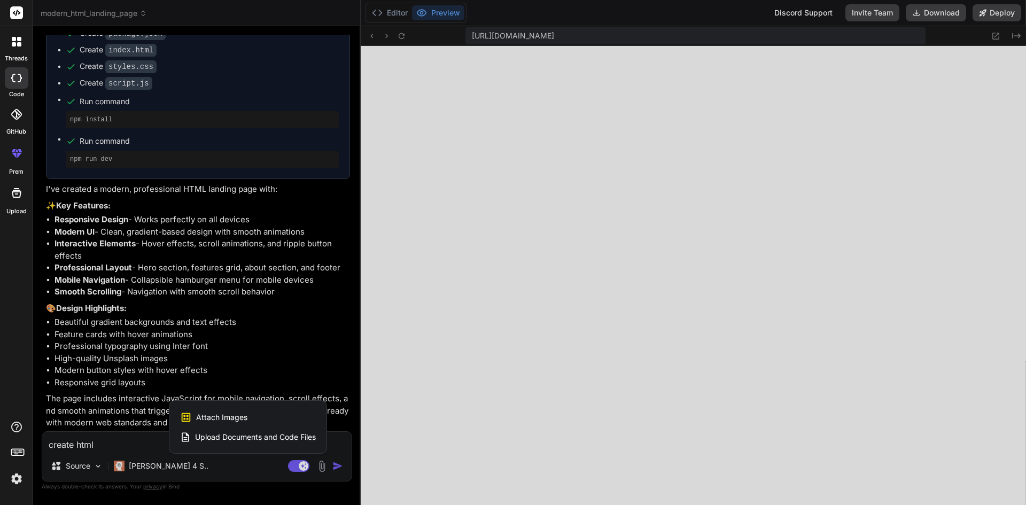
click at [221, 420] on span "Attach Images" at bounding box center [221, 417] width 51 height 11
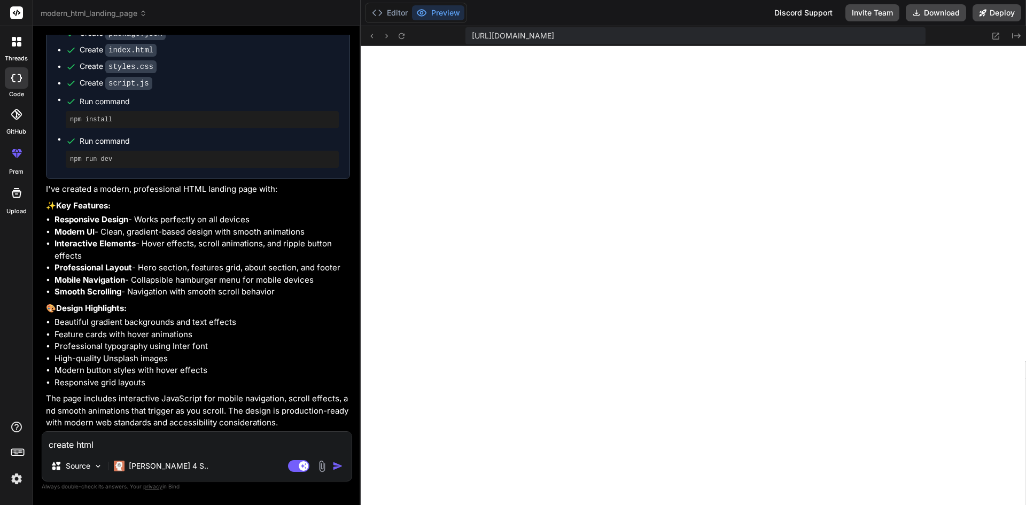
click at [319, 466] on img at bounding box center [322, 466] width 12 height 12
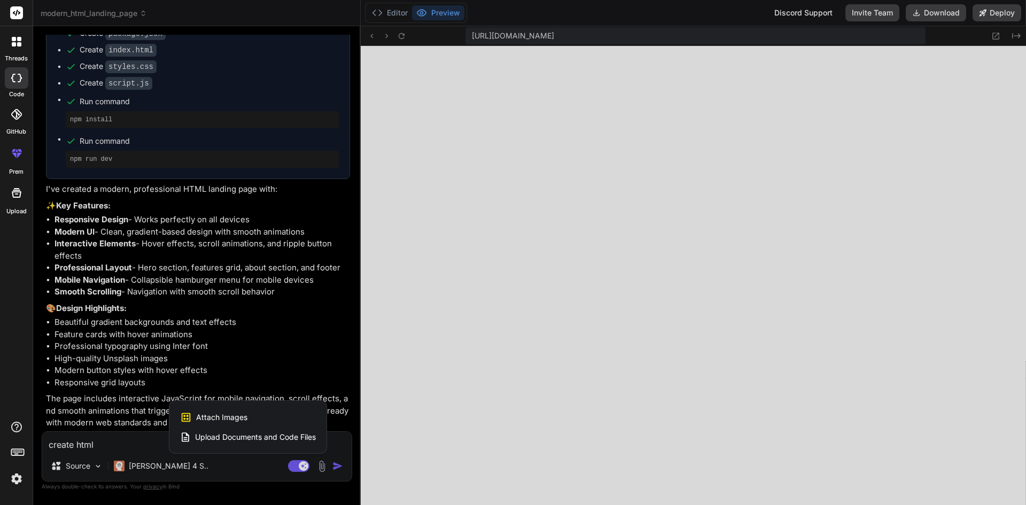
click at [208, 418] on span "Attach Images" at bounding box center [221, 417] width 51 height 11
type textarea "x"
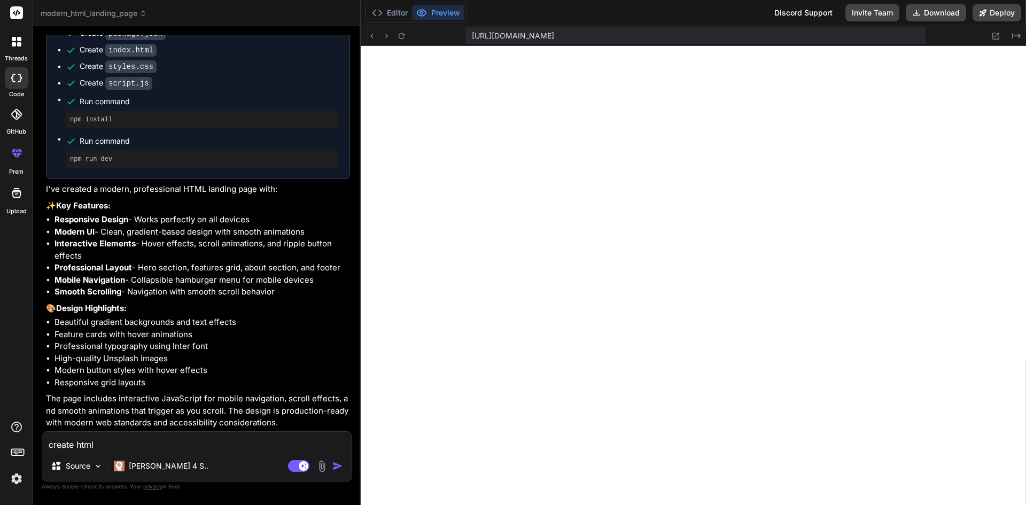
click at [342, 466] on img "button" at bounding box center [337, 466] width 11 height 11
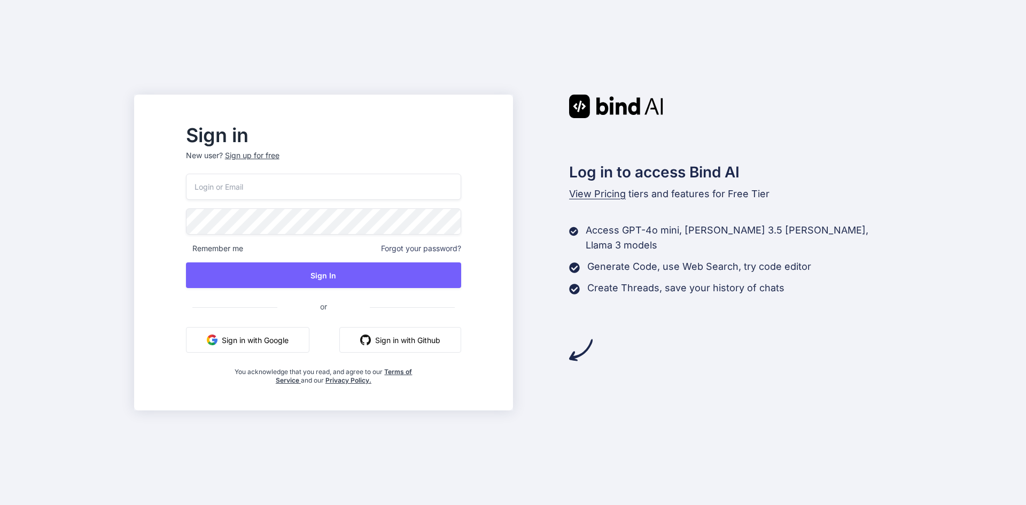
click at [265, 173] on p "New user? Sign up for free" at bounding box center [323, 162] width 275 height 24
click at [265, 185] on input "email" at bounding box center [323, 187] width 275 height 26
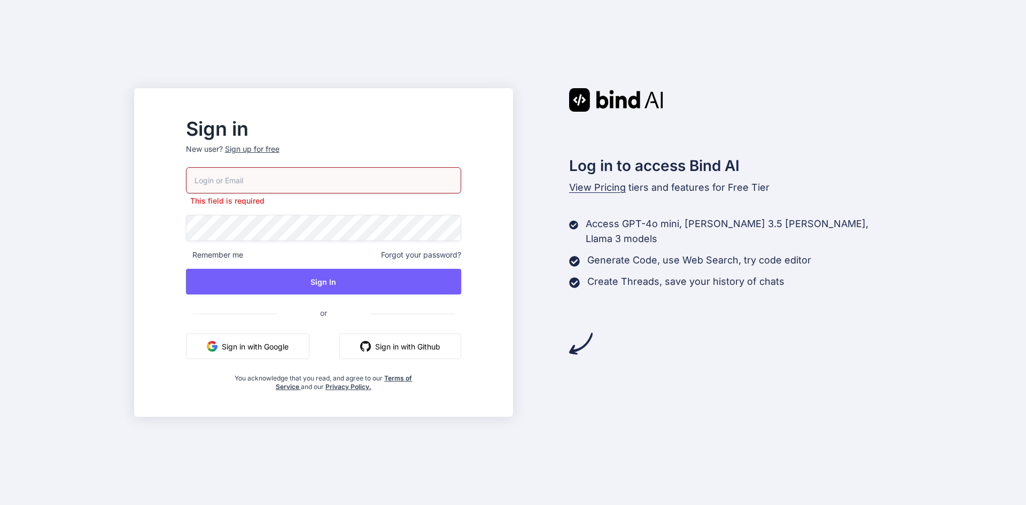
paste input "nehatiwariapril271hhhh994@gmail.com"
type input "nehatiwariapril271hhhh994@gmail.com"
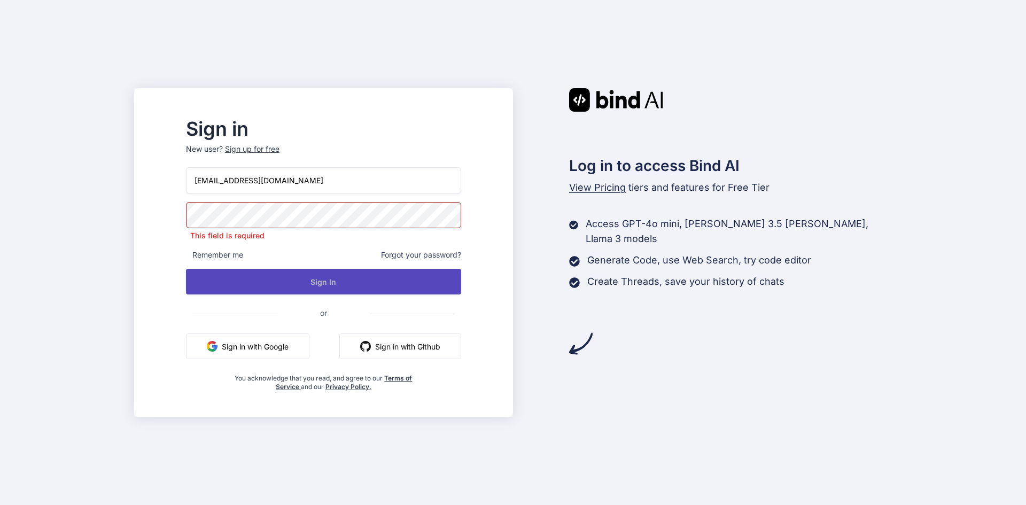
click at [346, 283] on button "Sign In" at bounding box center [323, 282] width 275 height 26
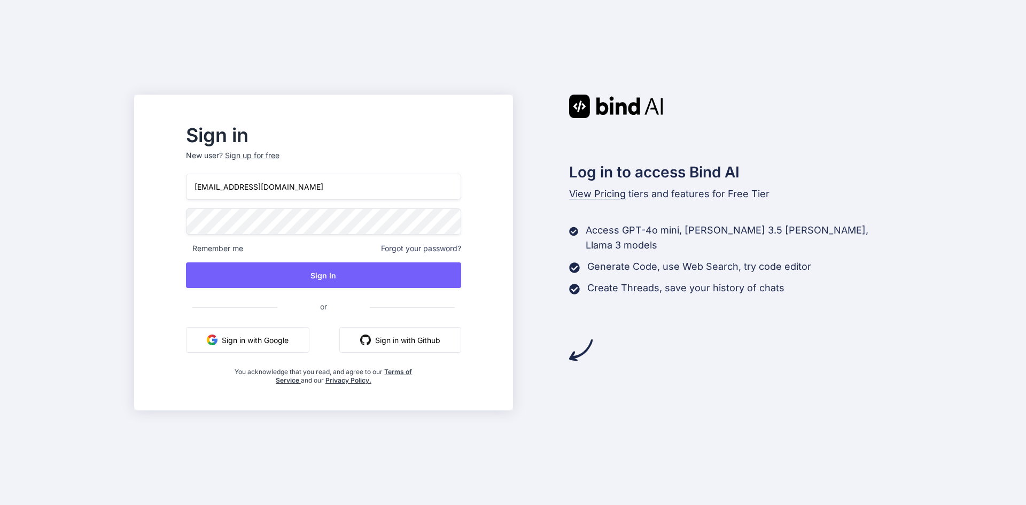
click at [304, 341] on button "Sign in with Google" at bounding box center [247, 340] width 123 height 26
drag, startPoint x: 360, startPoint y: 189, endPoint x: 143, endPoint y: 184, distance: 217.6
click at [143, 184] on div "Sign in New user? Sign up for free nehatiwariapril271hhhh994@gmail.com Remember…" at bounding box center [513, 252] width 1026 height 505
